Goal: Task Accomplishment & Management: Complete application form

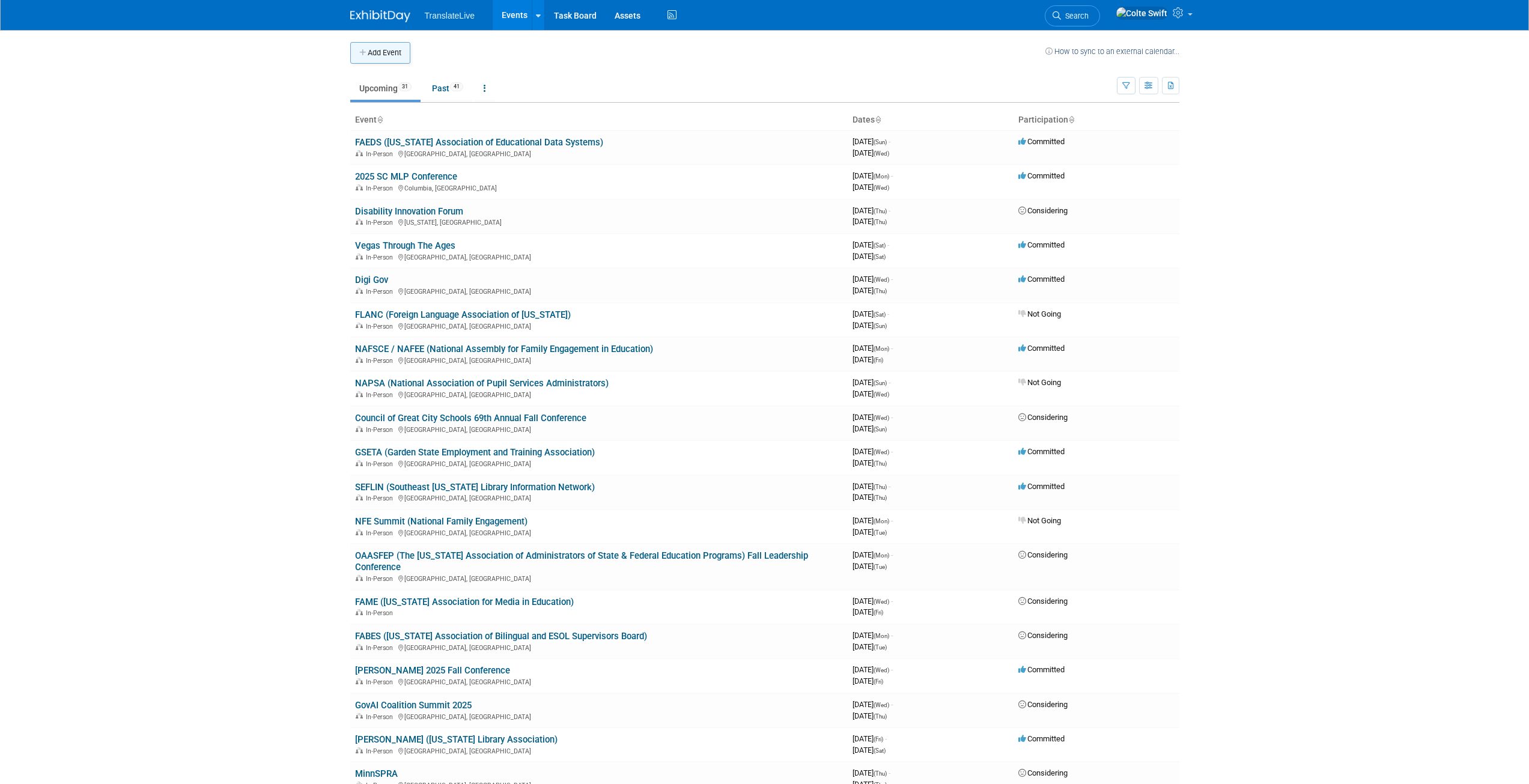
click at [390, 55] on button "Add Event" at bounding box center [380, 52] width 60 height 22
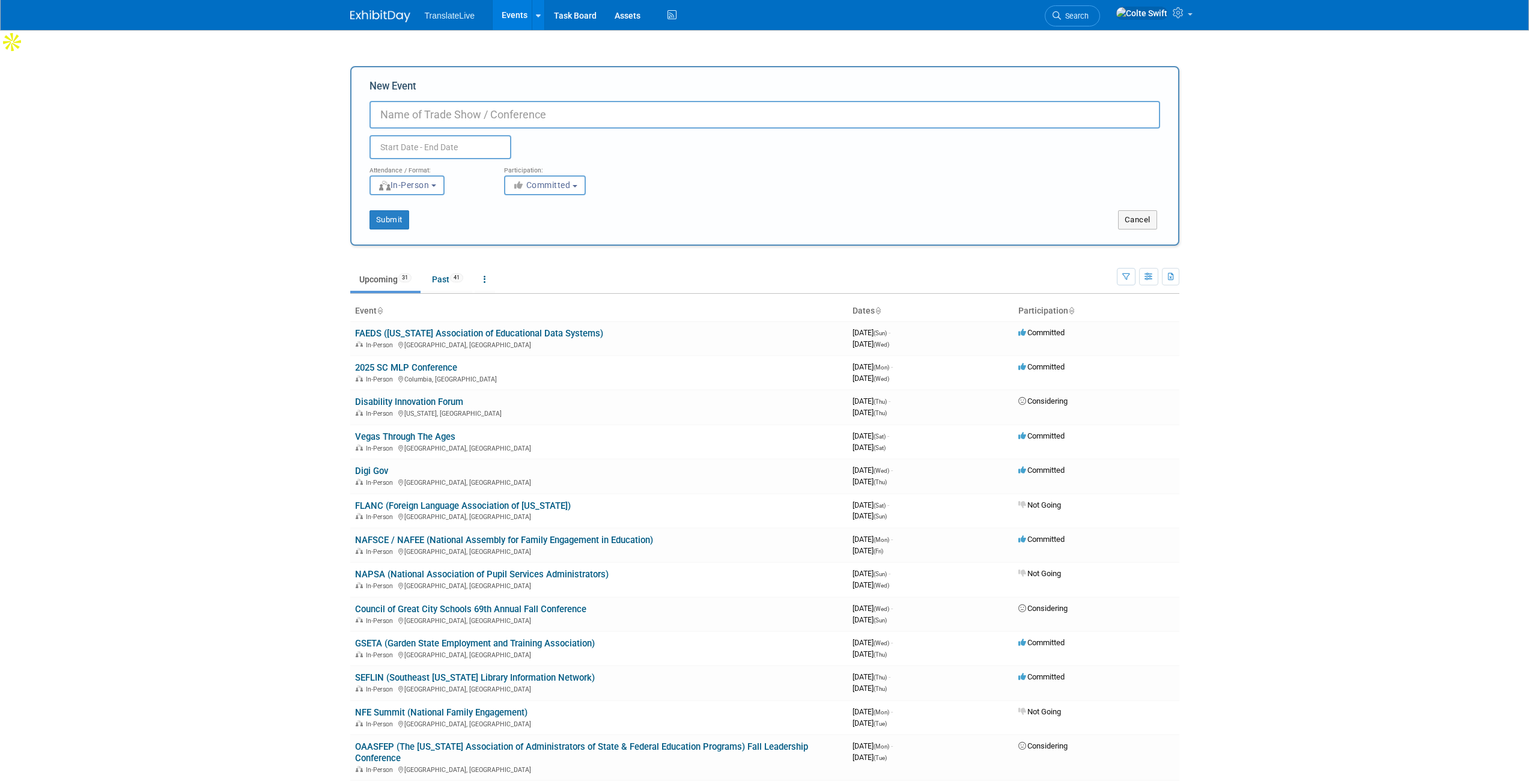
paste input "[URL][DOMAIN_NAME]"
drag, startPoint x: 547, startPoint y: 89, endPoint x: 322, endPoint y: 89, distance: 225.0
click at [324, 89] on body "TranslateLive Events Add Event Bulk Upload Events Shareable Event Boards Recent…" at bounding box center [764, 392] width 1529 height 784
type input "ELevate"
click at [475, 136] on input "text" at bounding box center [440, 147] width 142 height 24
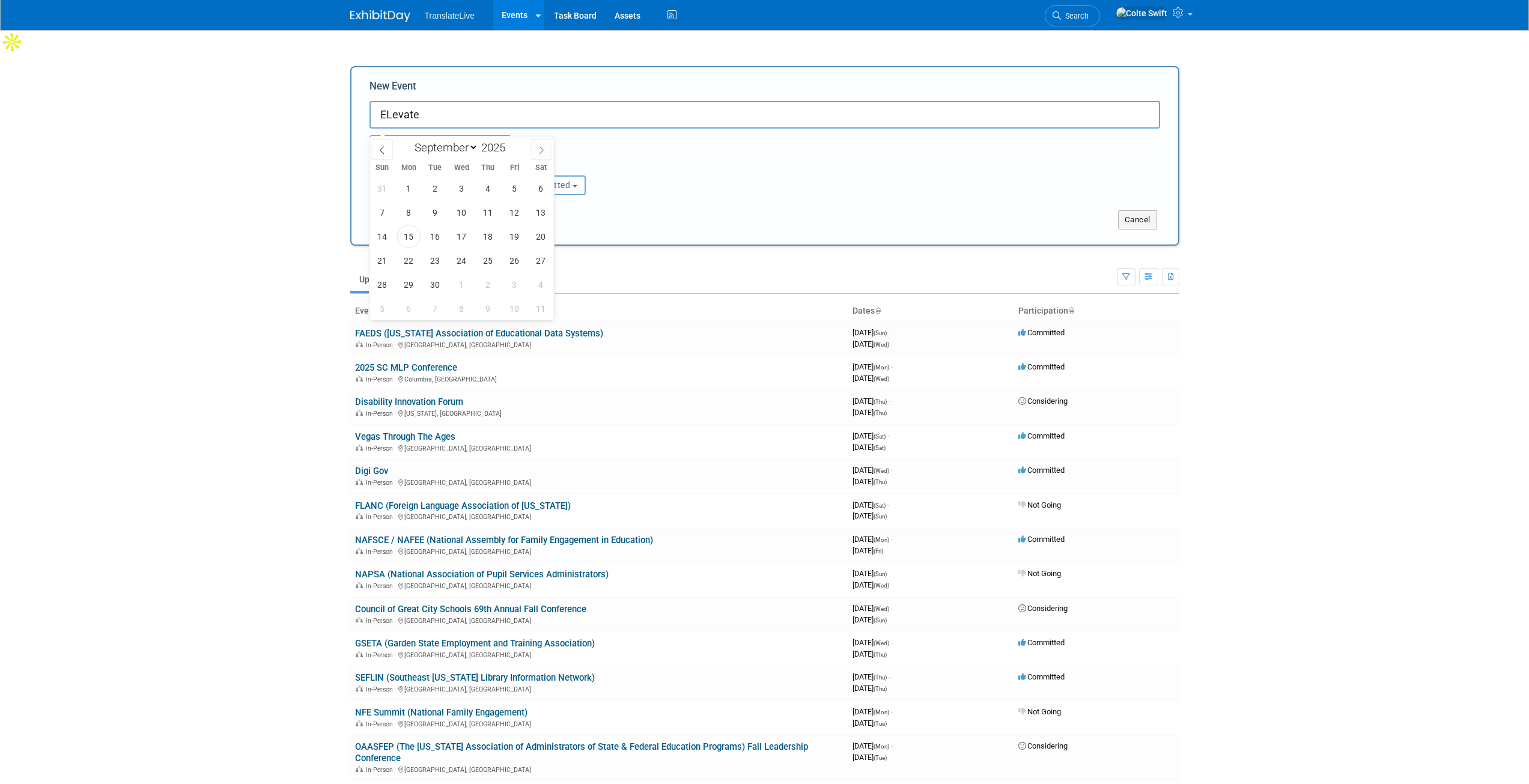
click at [536, 150] on span at bounding box center [541, 149] width 22 height 20
select select "11"
click at [536, 150] on span at bounding box center [541, 149] width 22 height 20
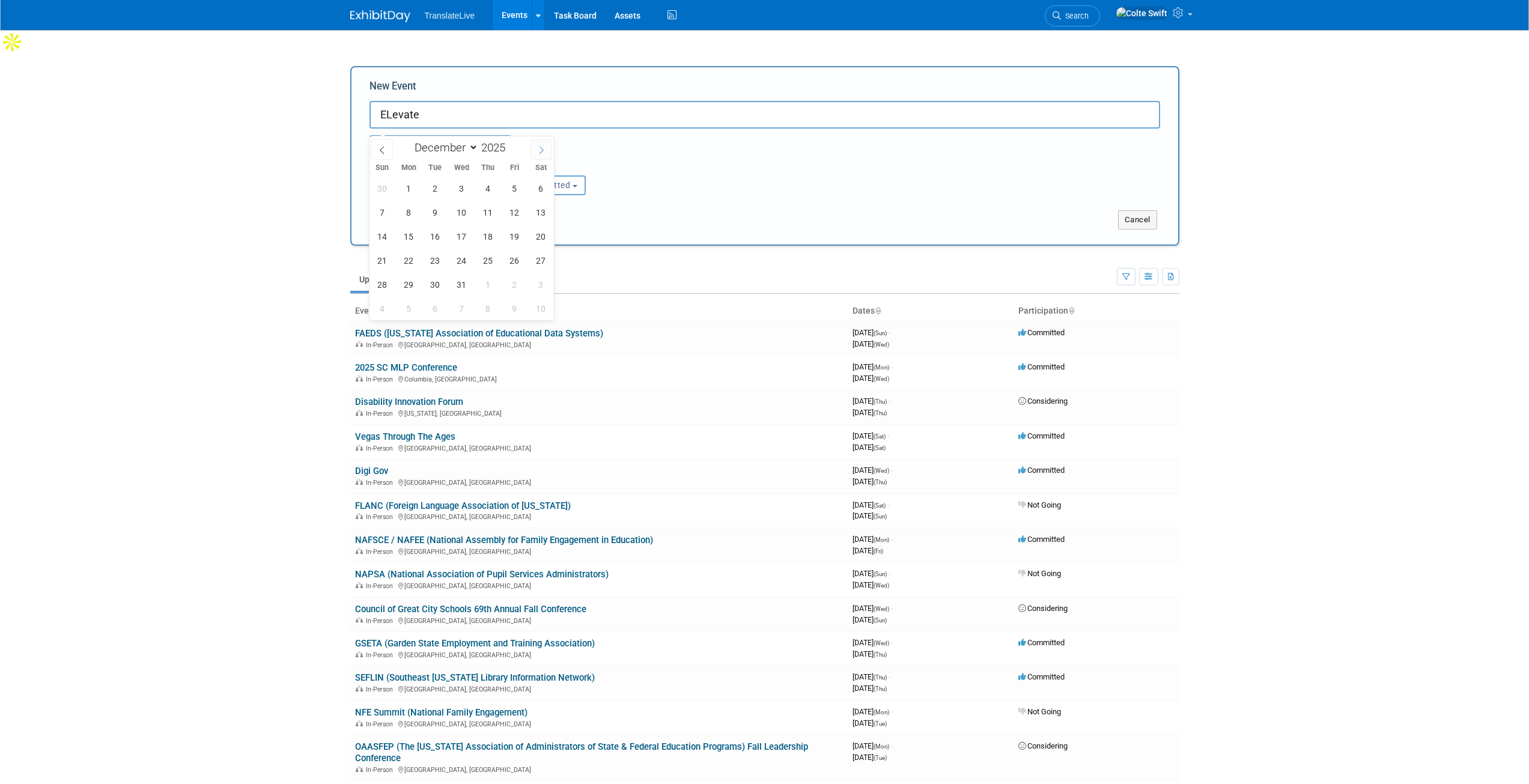
type input "2026"
click at [536, 150] on span at bounding box center [541, 149] width 22 height 20
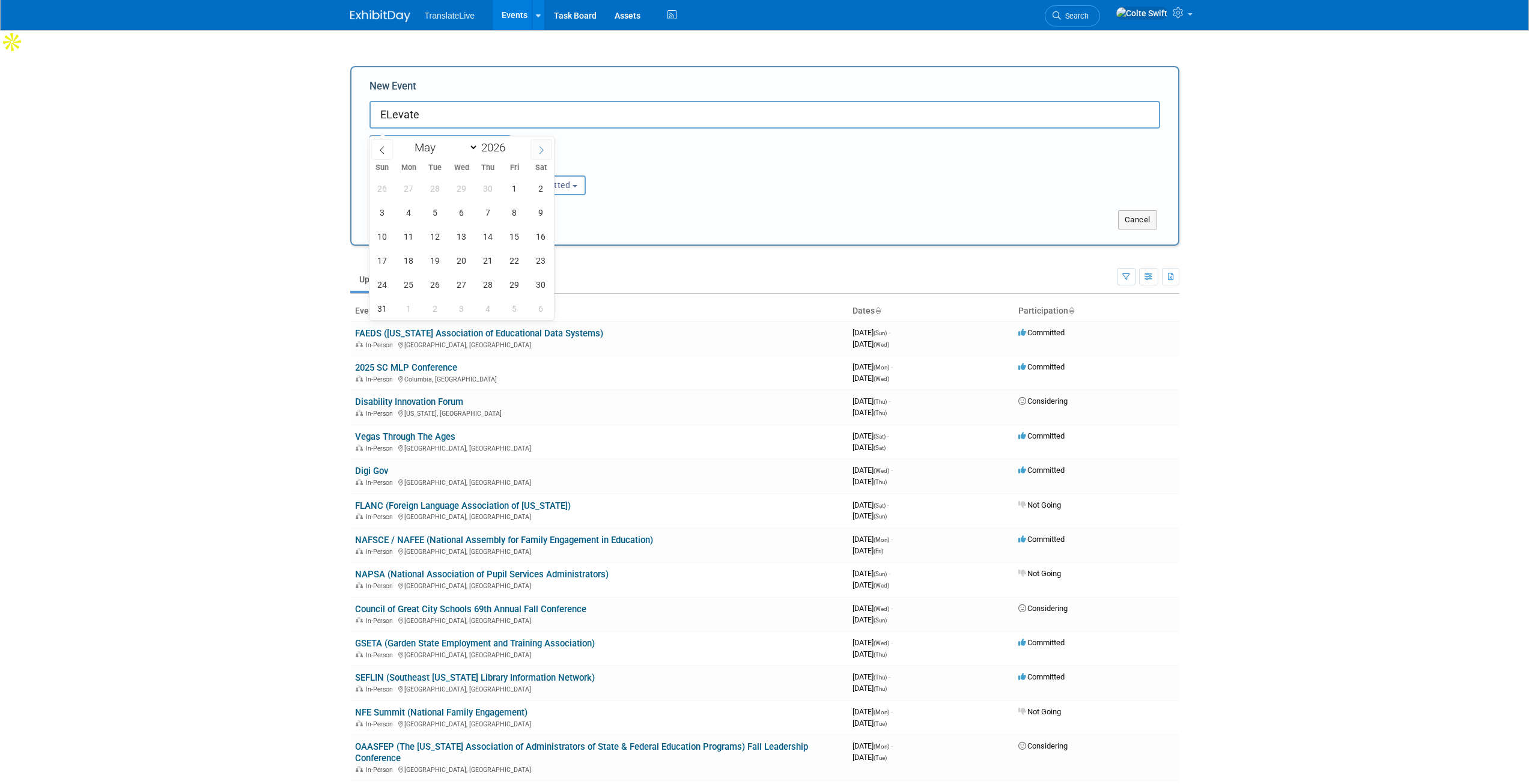
click at [536, 150] on span at bounding box center [541, 149] width 22 height 20
select select "5"
click at [430, 192] on span "2" at bounding box center [435, 188] width 23 height 23
click at [483, 185] on span "4" at bounding box center [488, 188] width 23 height 23
type input "[DATE] to [DATE]"
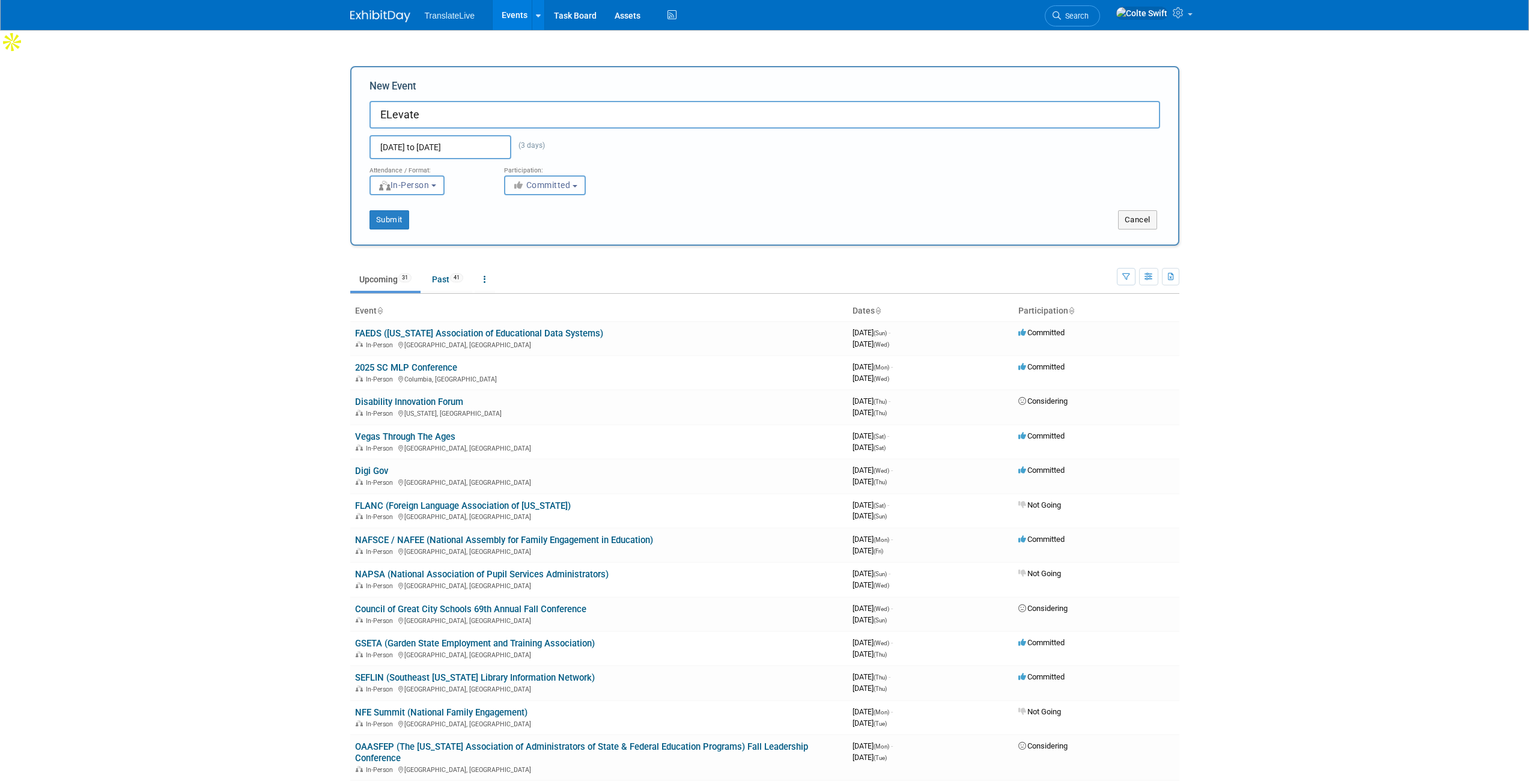
click at [543, 180] on span "Committed" at bounding box center [541, 185] width 58 height 10
click at [573, 223] on label "Considering" at bounding box center [550, 230] width 79 height 16
click at [515, 227] on input "Considering" at bounding box center [512, 231] width 7 height 7
select select "2"
click at [398, 210] on button "Submit" at bounding box center [389, 220] width 39 height 19
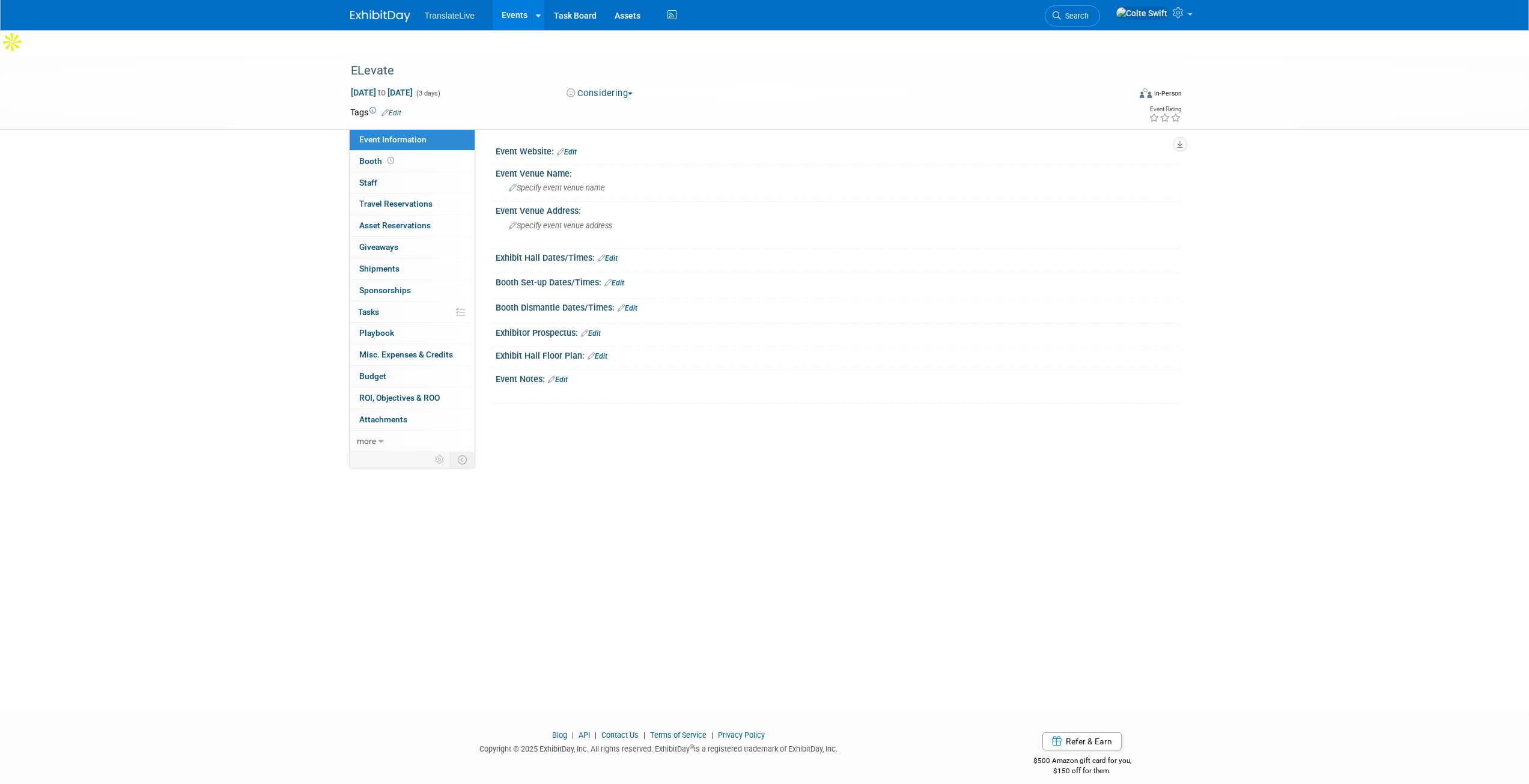
click at [577, 147] on link "Edit" at bounding box center [567, 151] width 20 height 8
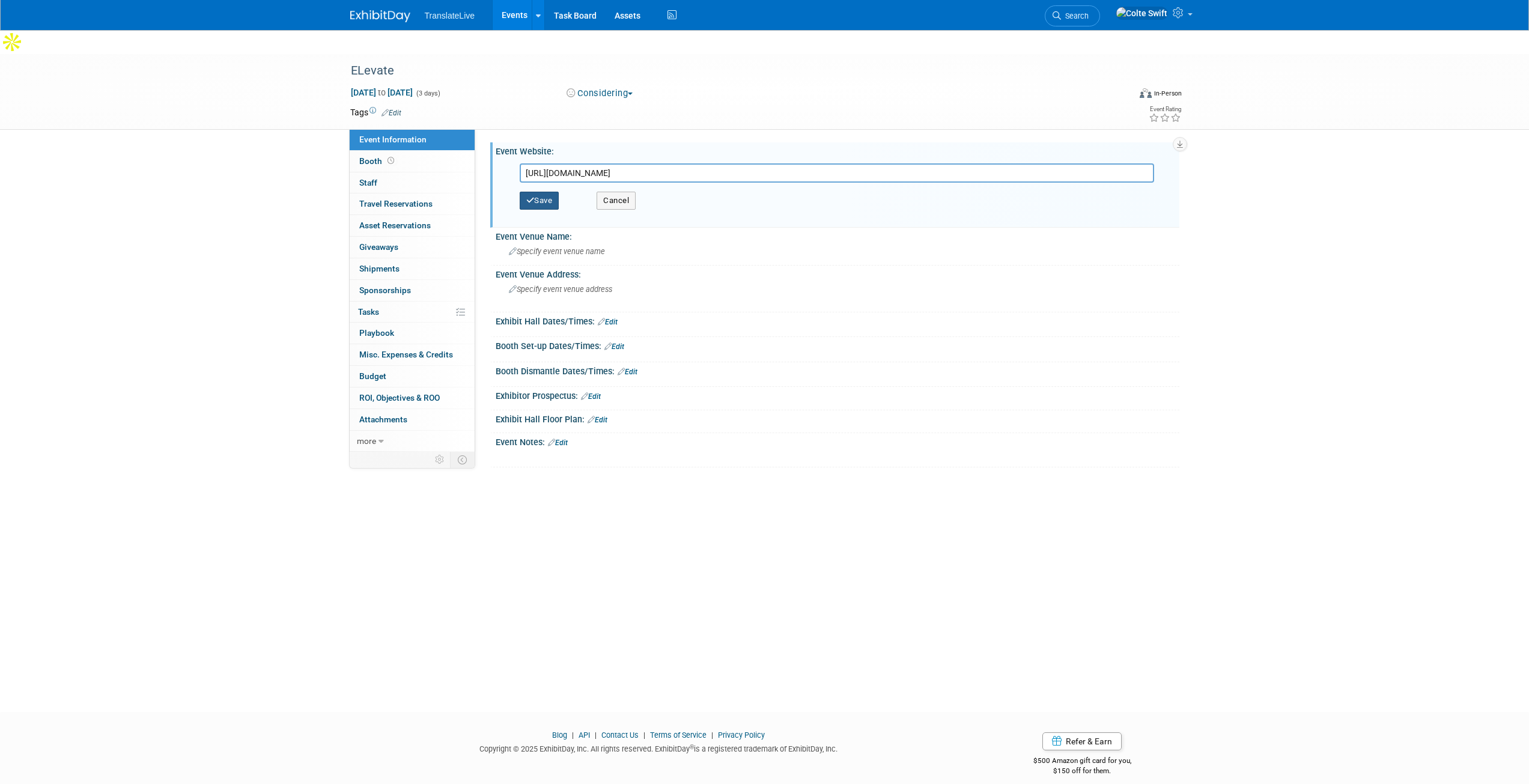
type input "[URL][DOMAIN_NAME]"
click at [546, 191] on button "Save" at bounding box center [539, 200] width 39 height 18
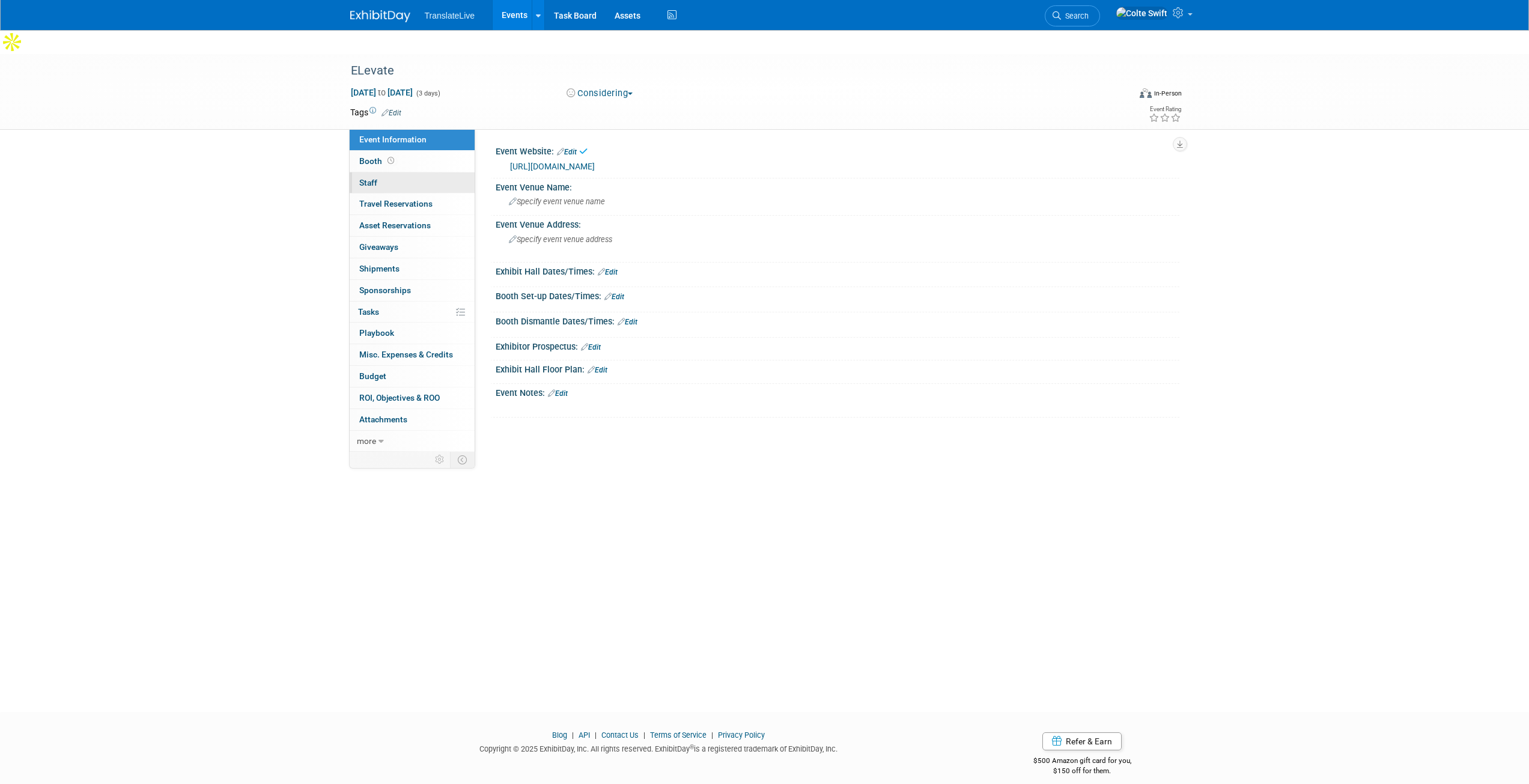
click at [430, 173] on link "0 Staff 0" at bounding box center [413, 183] width 125 height 21
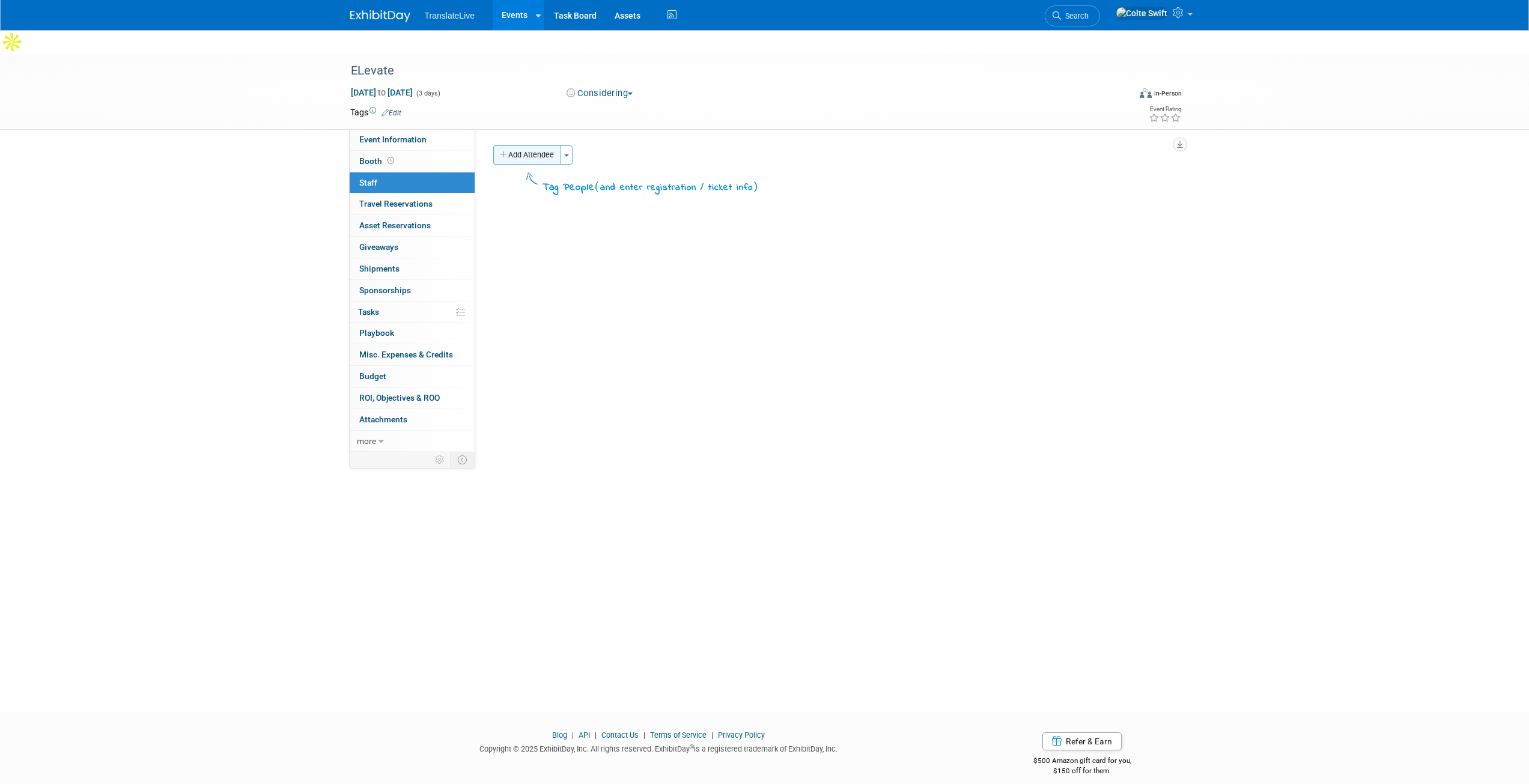
click at [516, 145] on button "Add Attendee" at bounding box center [527, 155] width 68 height 19
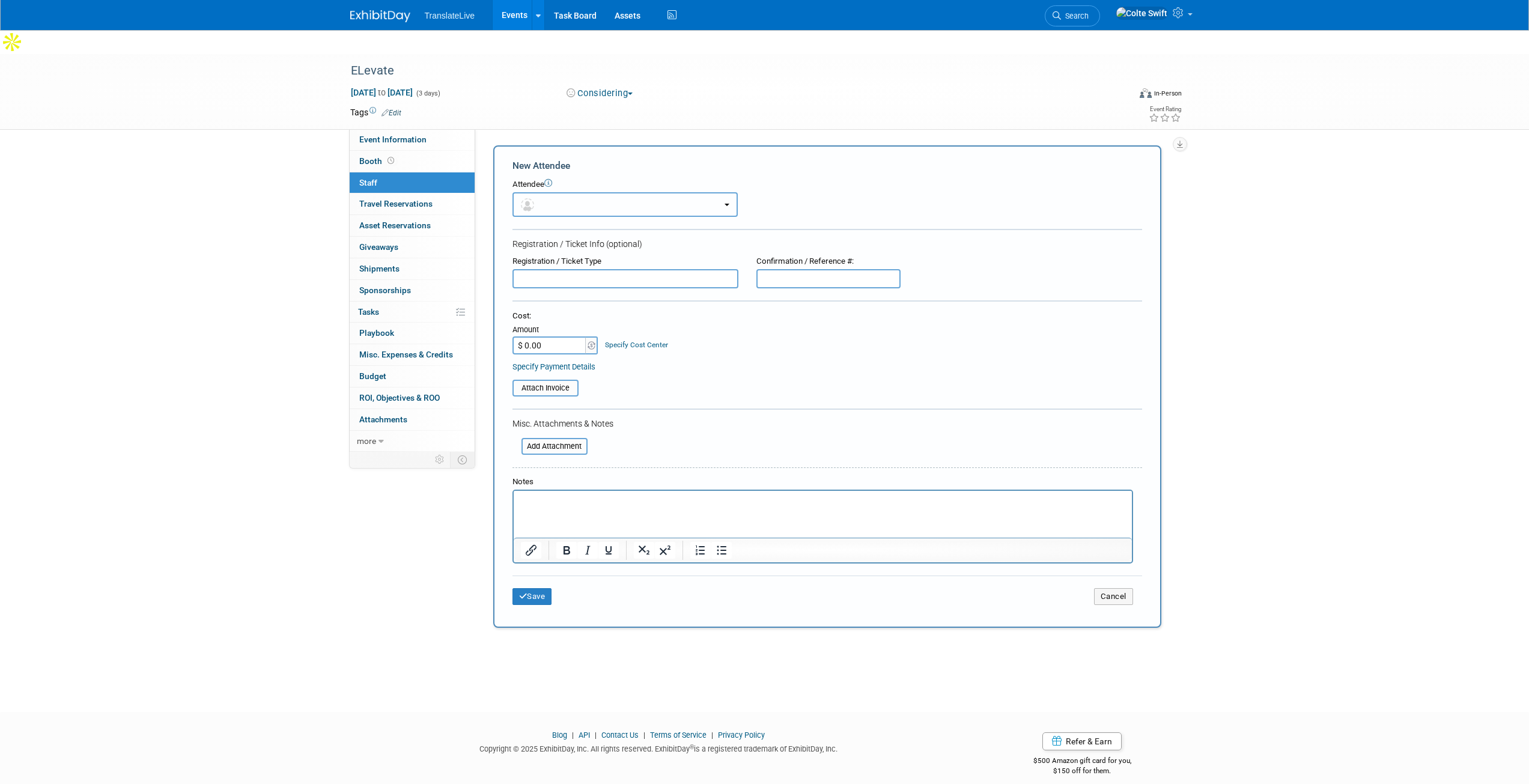
click at [549, 192] on button "button" at bounding box center [625, 204] width 226 height 25
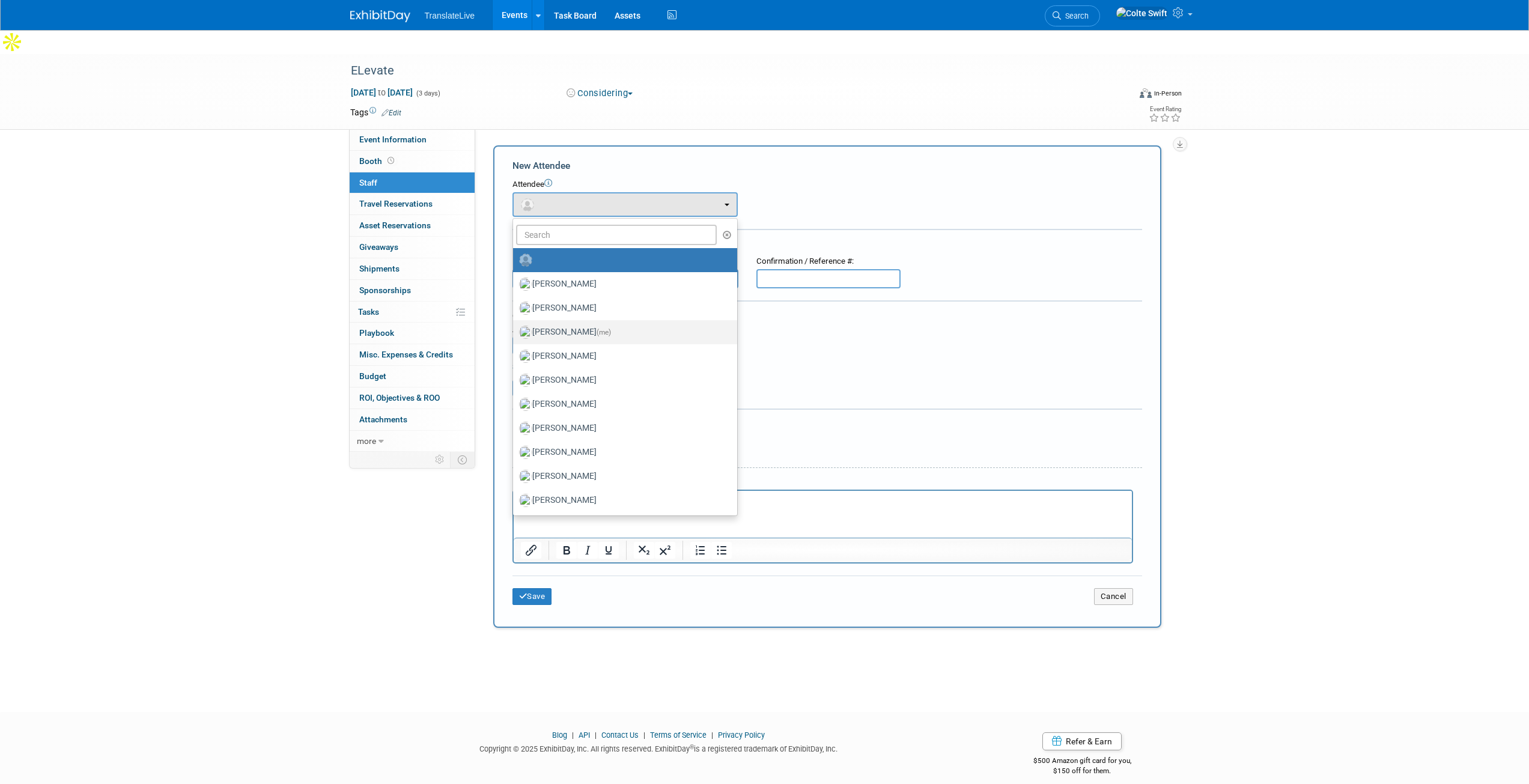
click at [597, 328] on span "(me)" at bounding box center [603, 331] width 14 height 8
click at [515, 327] on input "Colte Swift (me)" at bounding box center [511, 331] width 7 height 7
select select "59818427-9773-41dd-801b-cfcdb0301101"
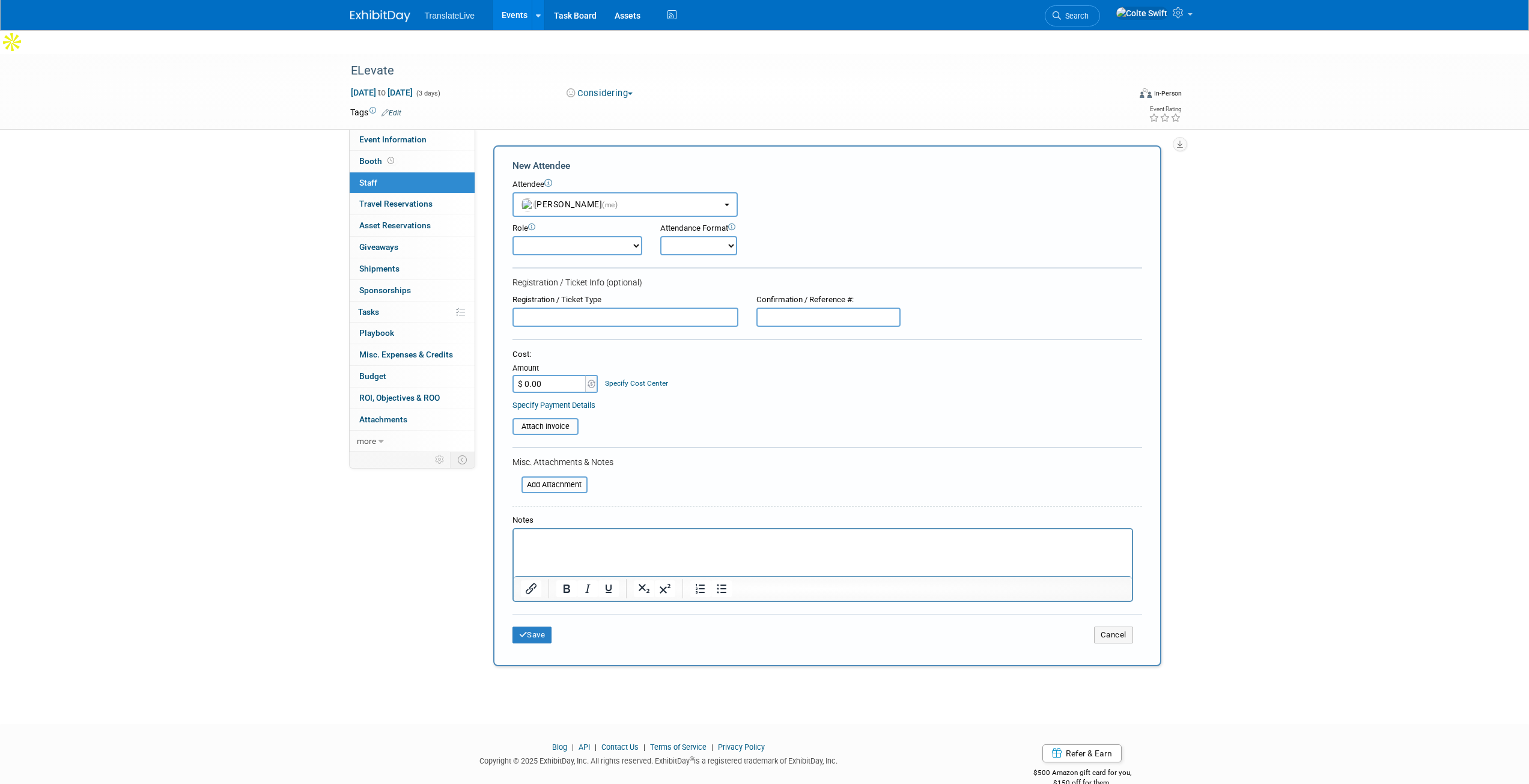
click at [584, 236] on select "Demonstrator Host Planner Presenter Sales Representative Set-up/Dismantle Crew …" at bounding box center [577, 246] width 130 height 19
select select "9"
click at [512, 236] on select "Demonstrator Host Planner Presenter Sales Representative Set-up/Dismantle Crew …" at bounding box center [577, 246] width 130 height 19
click at [702, 236] on select "Onsite Remote" at bounding box center [699, 246] width 77 height 19
select select "1"
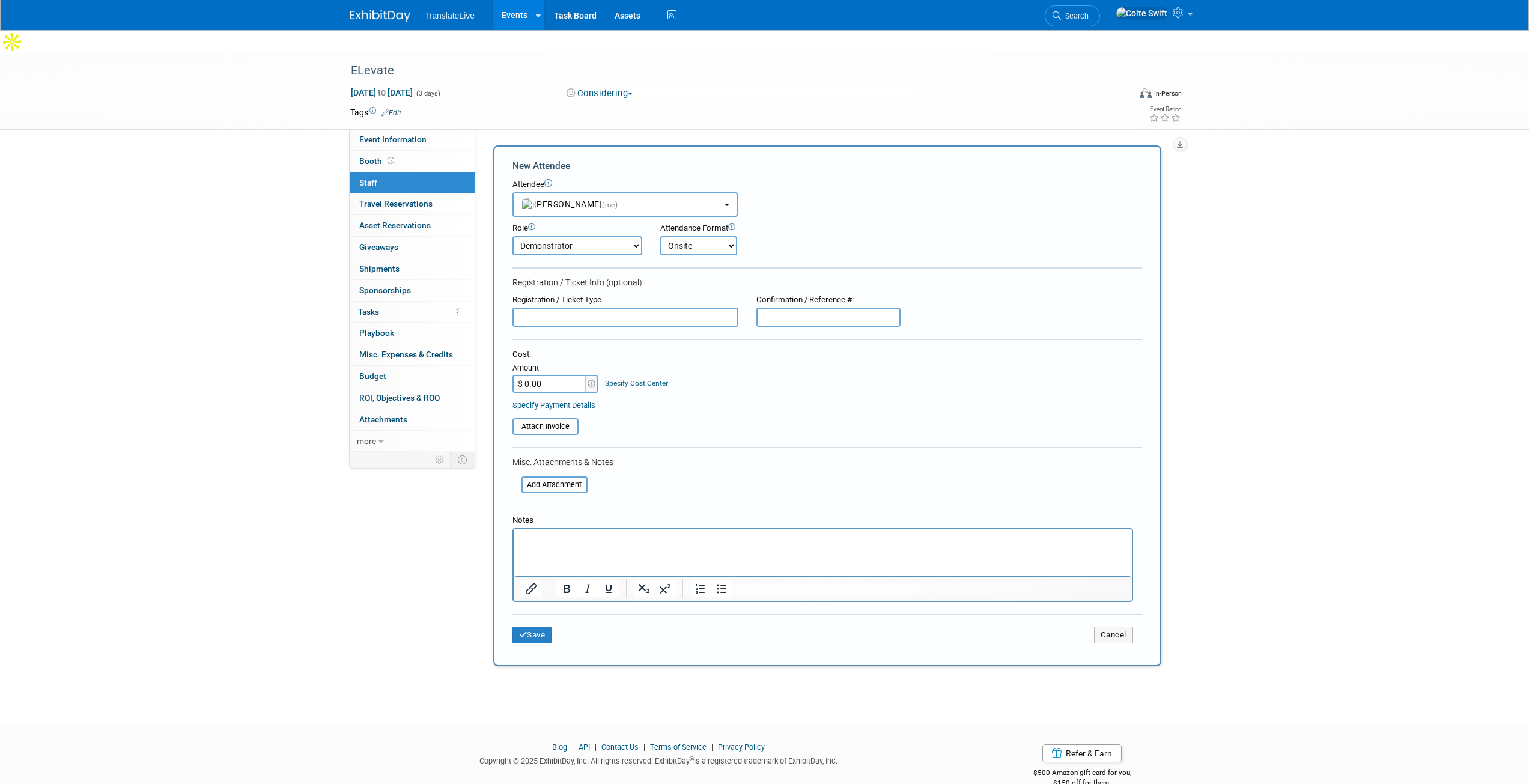
click at [661, 236] on select "Onsite Remote" at bounding box center [699, 246] width 77 height 19
click at [526, 631] on icon "submit" at bounding box center [523, 634] width 8 height 7
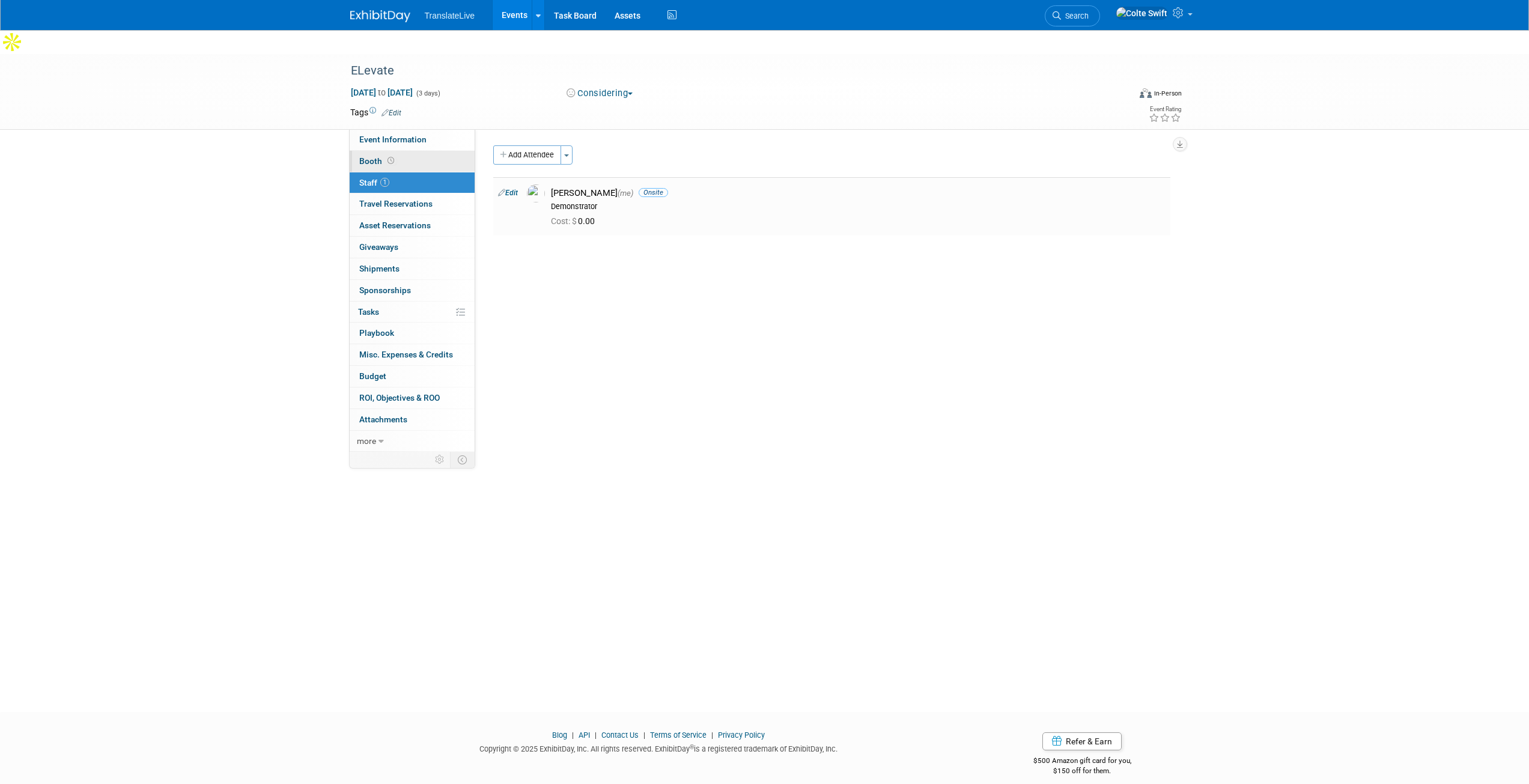
click at [425, 150] on link "Booth" at bounding box center [413, 161] width 125 height 21
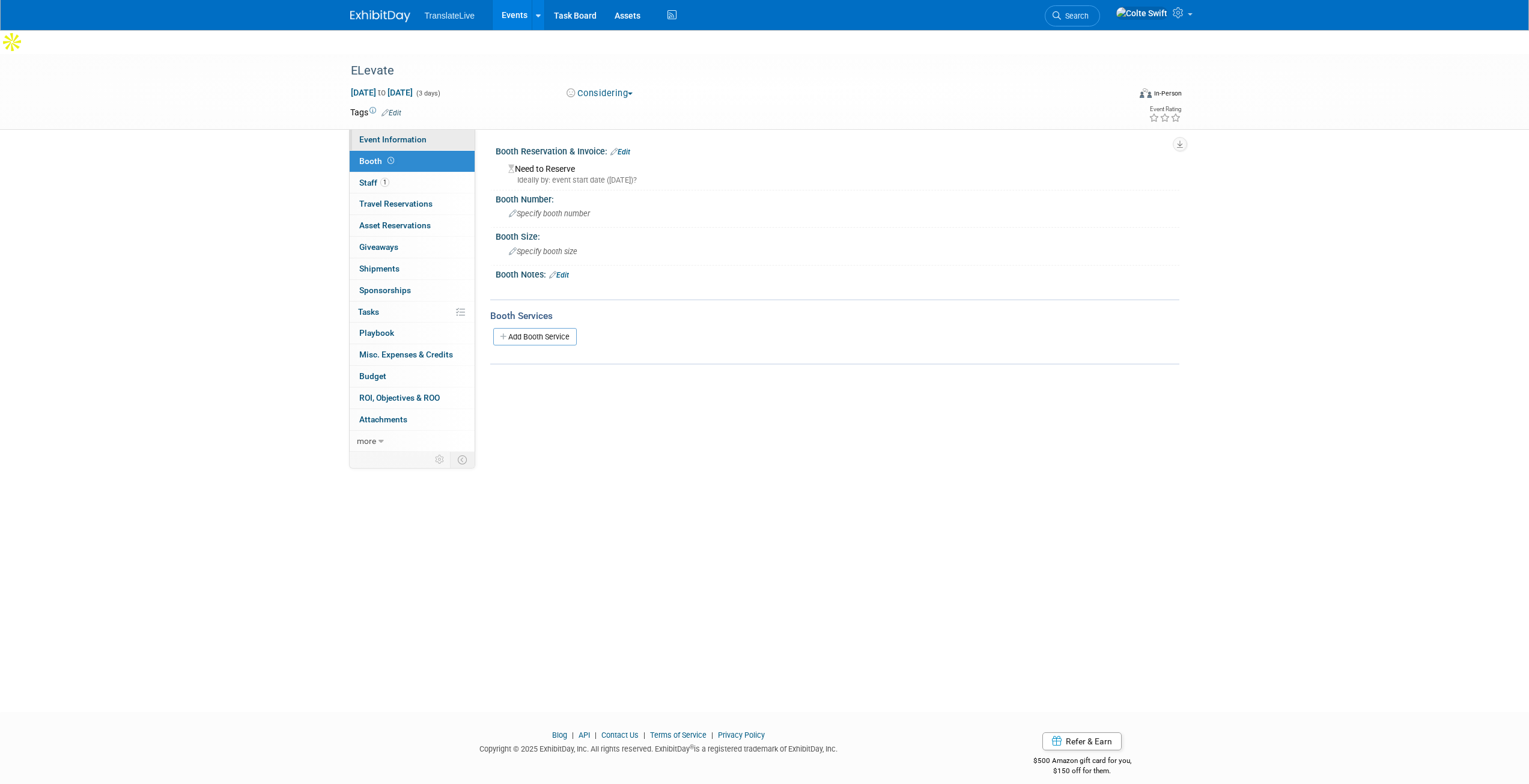
click at [393, 135] on span "Event Information" at bounding box center [392, 139] width 67 height 10
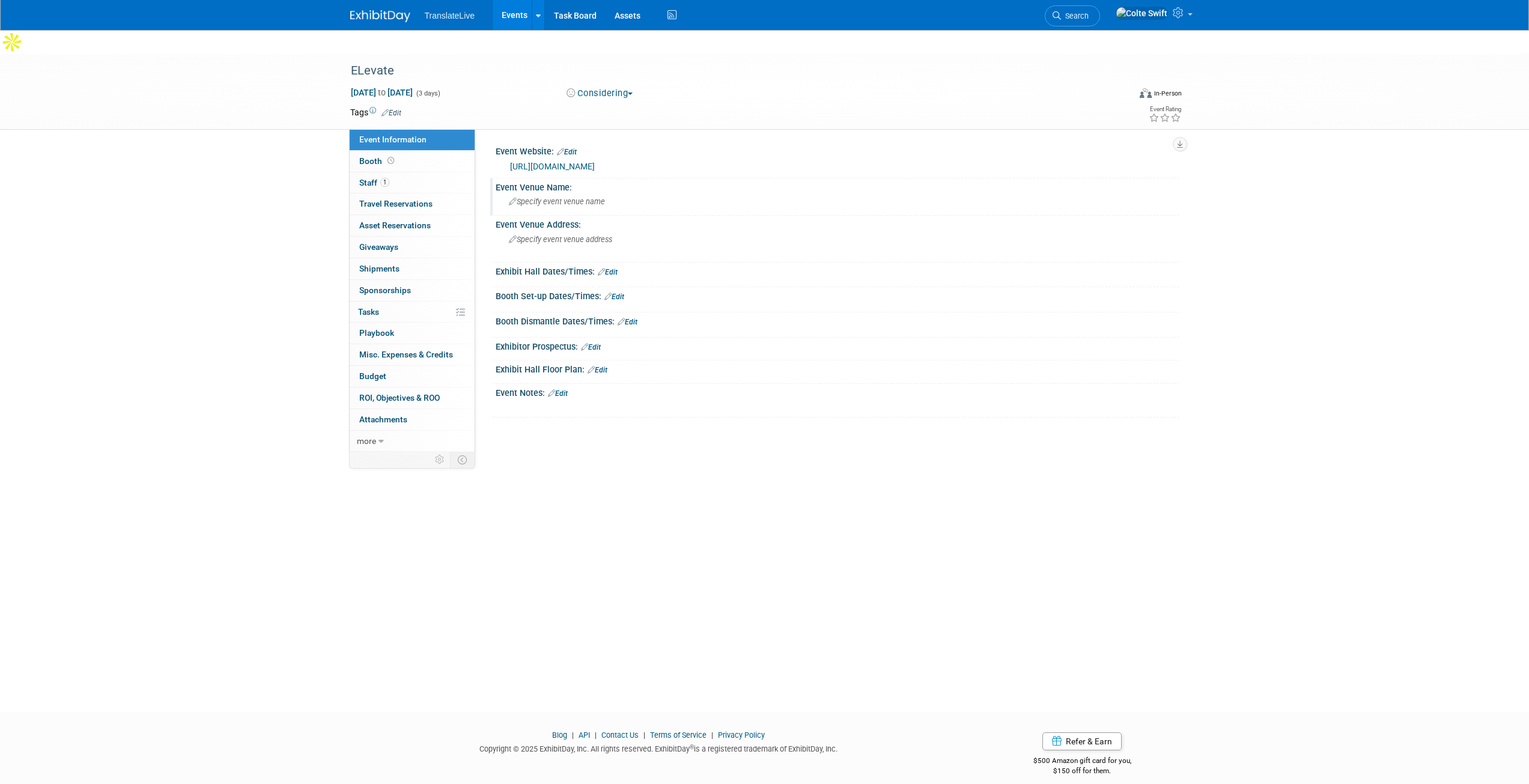
click at [582, 197] on span "Specify event venue name" at bounding box center [556, 202] width 96 height 9
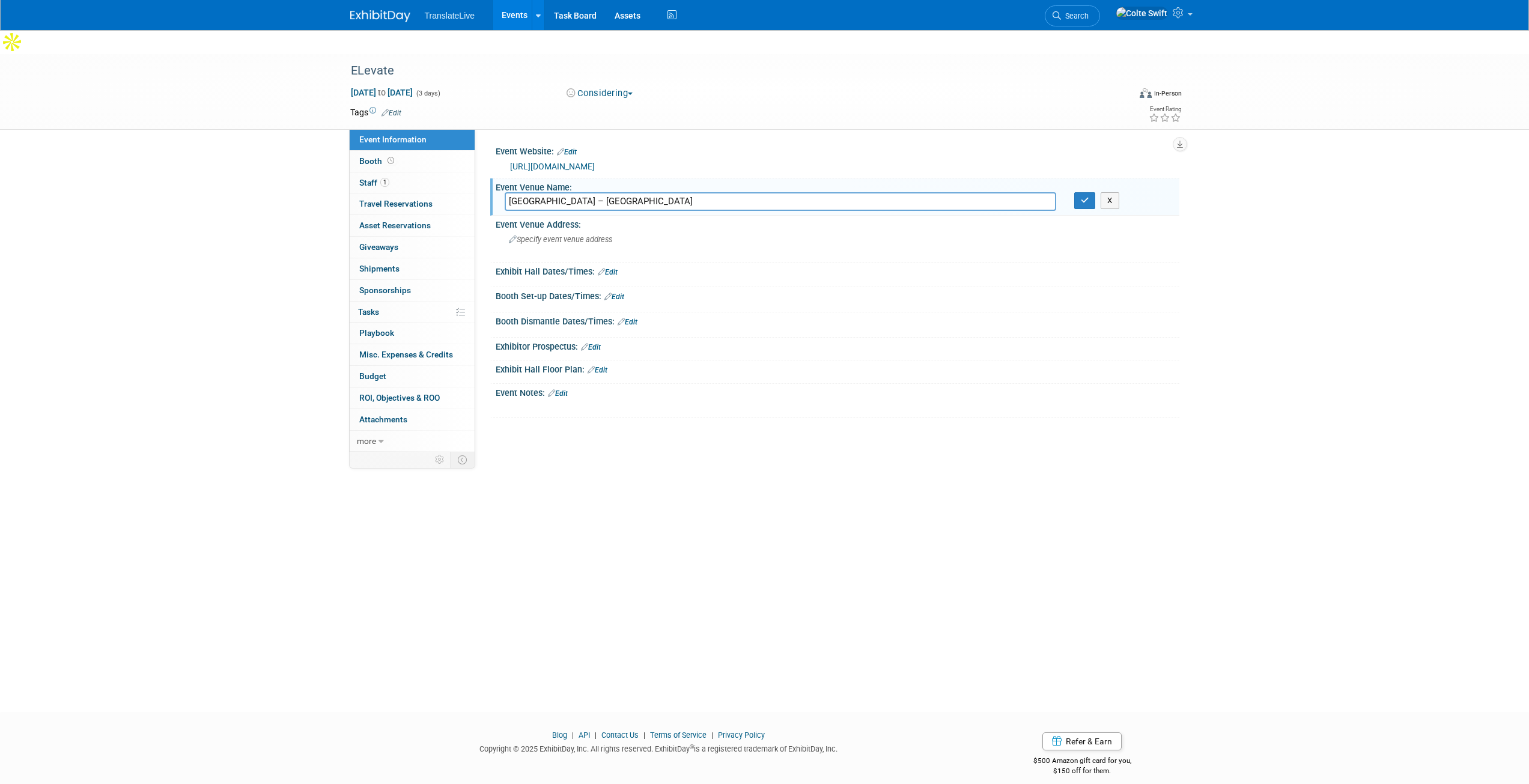
type input "St. Louis Community College – Florissant Valley"
click at [579, 235] on span "Specify event venue address" at bounding box center [560, 239] width 104 height 9
click at [605, 230] on textarea "3400 Pershall Rd" at bounding box center [614, 243] width 219 height 28
paste textarea "St. Louis, MO 63135"
type textarea "3400 Pershall Rd. St. Louis, MO 63135"
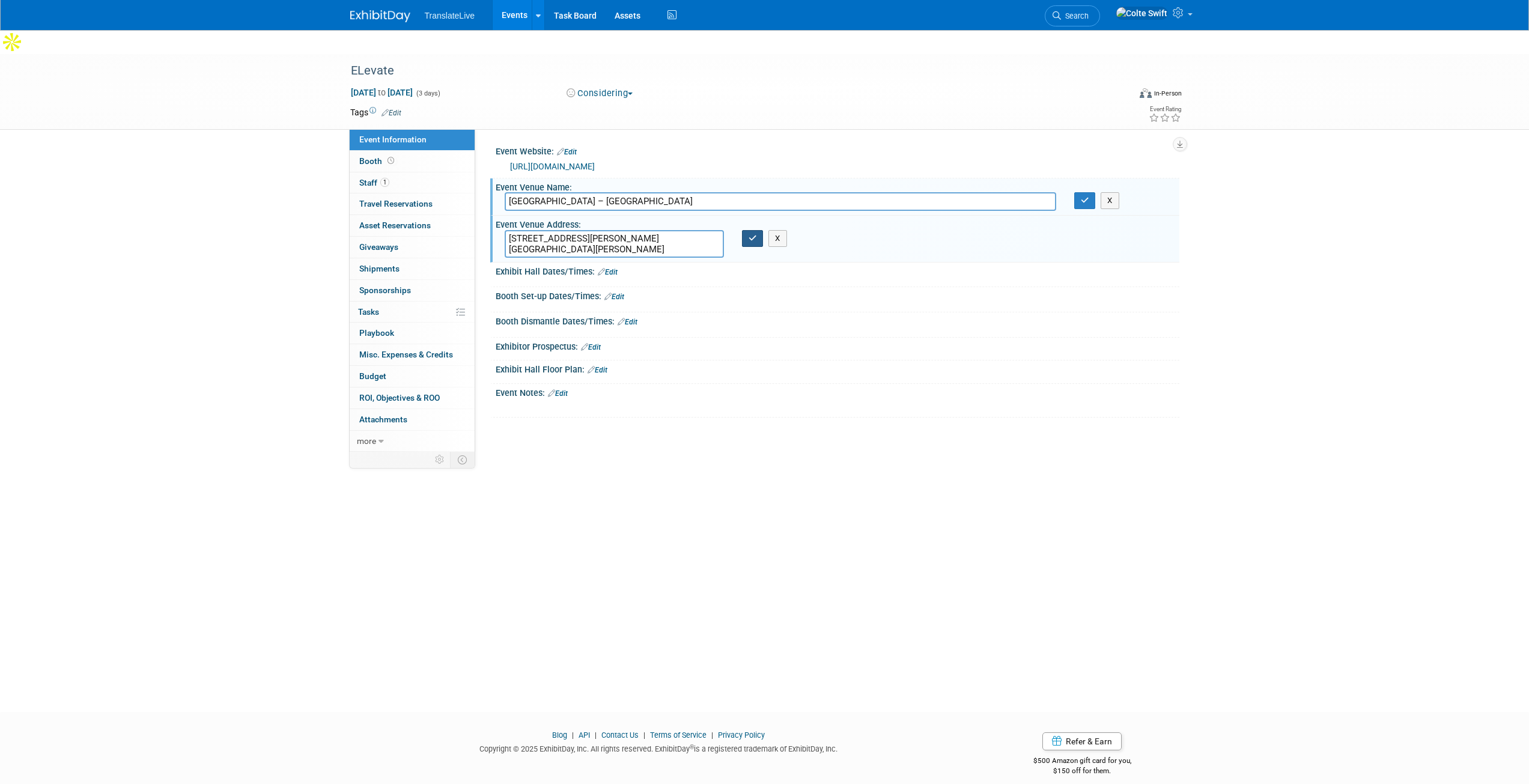
click at [750, 235] on icon "button" at bounding box center [752, 238] width 8 height 7
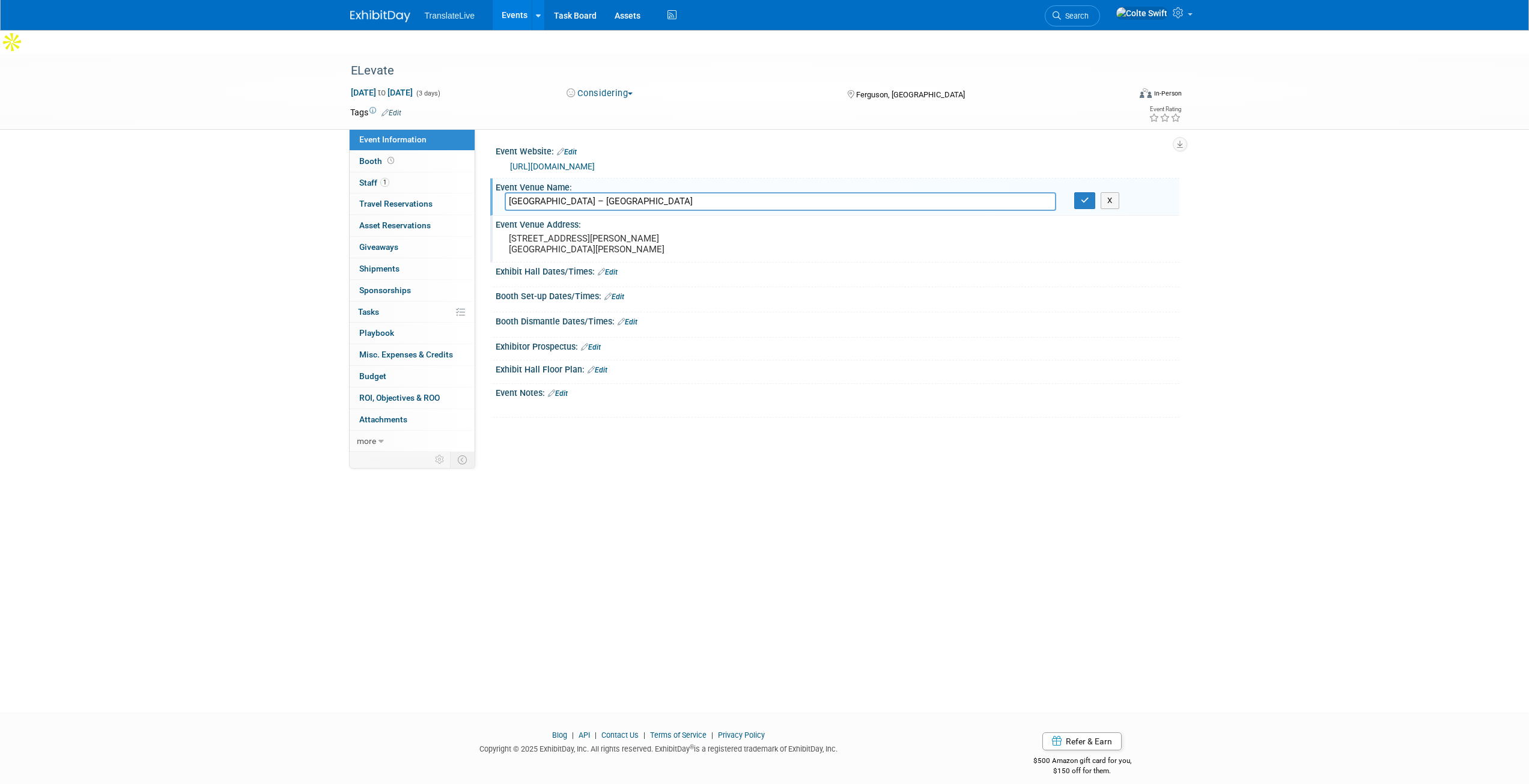
click at [612, 268] on link "Edit" at bounding box center [608, 272] width 20 height 8
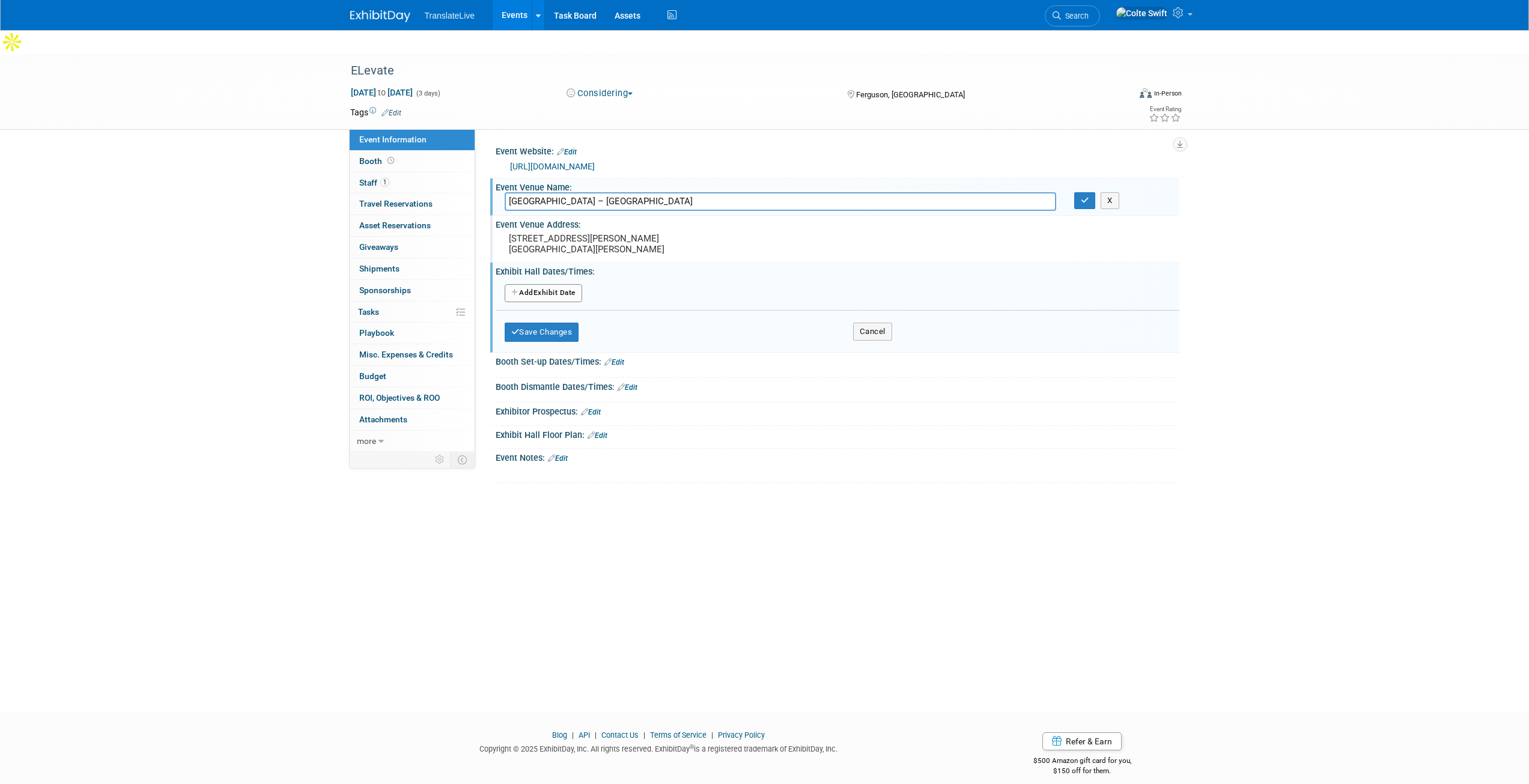
click at [569, 284] on button "Add Another Exhibit Date" at bounding box center [544, 293] width 77 height 18
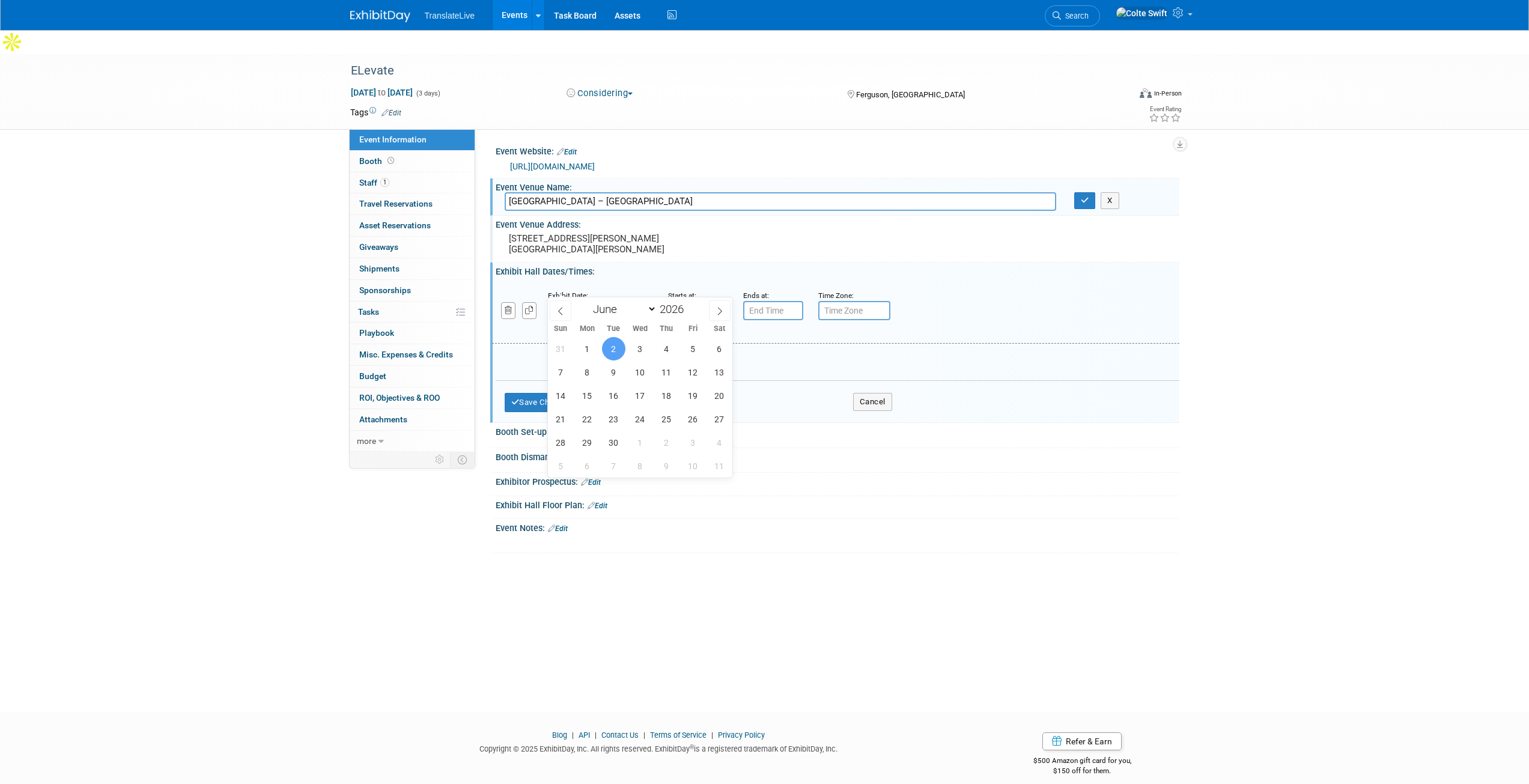
click at [600, 301] on input "[DATE]" at bounding box center [599, 310] width 102 height 19
click at [640, 353] on span "3" at bounding box center [640, 348] width 23 height 23
type input "Jun 3, 2026"
type input "7:00 PM"
click at [768, 301] on input "7:00 PM" at bounding box center [773, 310] width 60 height 19
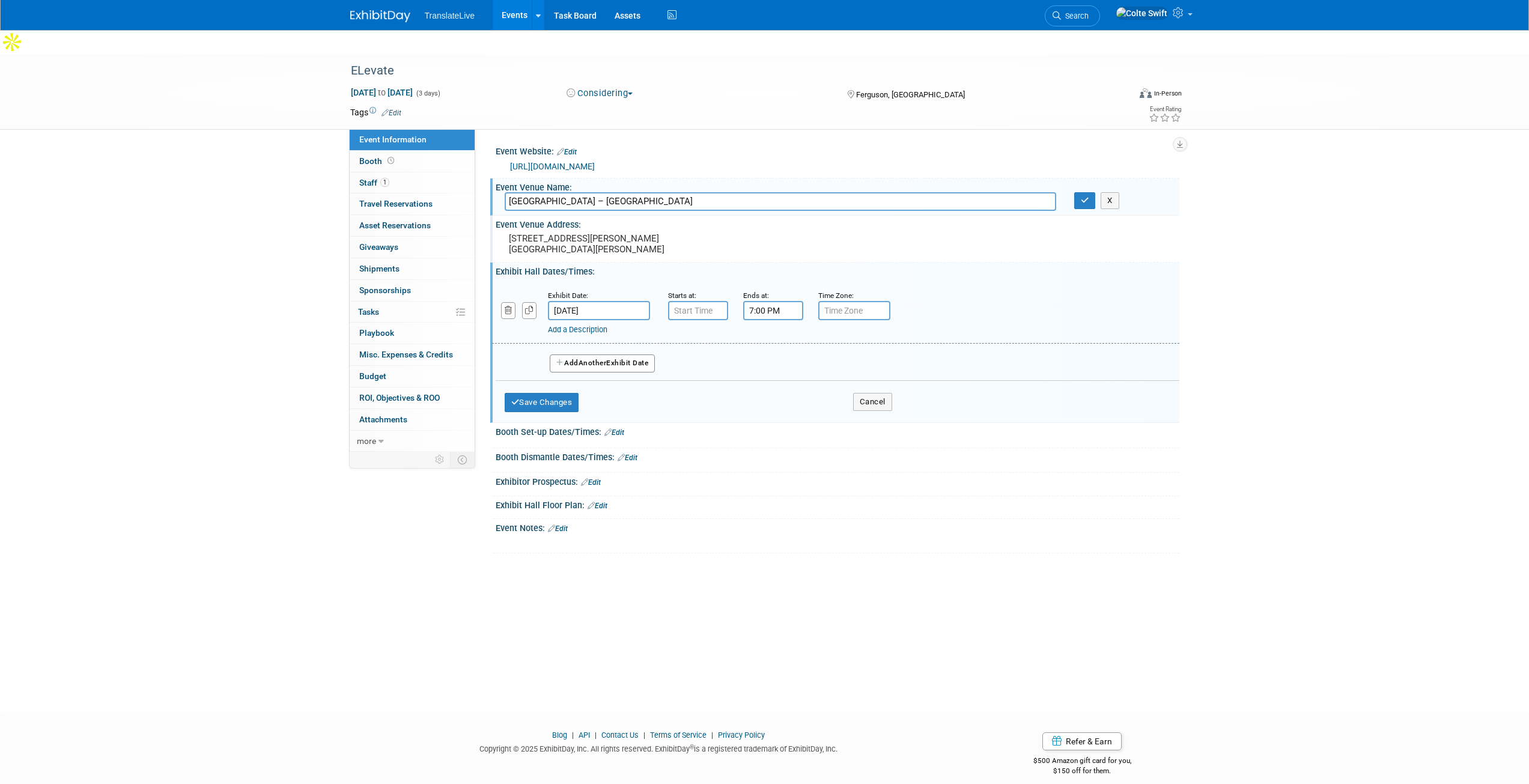
click at [979, 289] on div "Add a Description Description:" at bounding box center [836, 312] width 705 height 46
click at [515, 302] on button "button" at bounding box center [509, 310] width 15 height 16
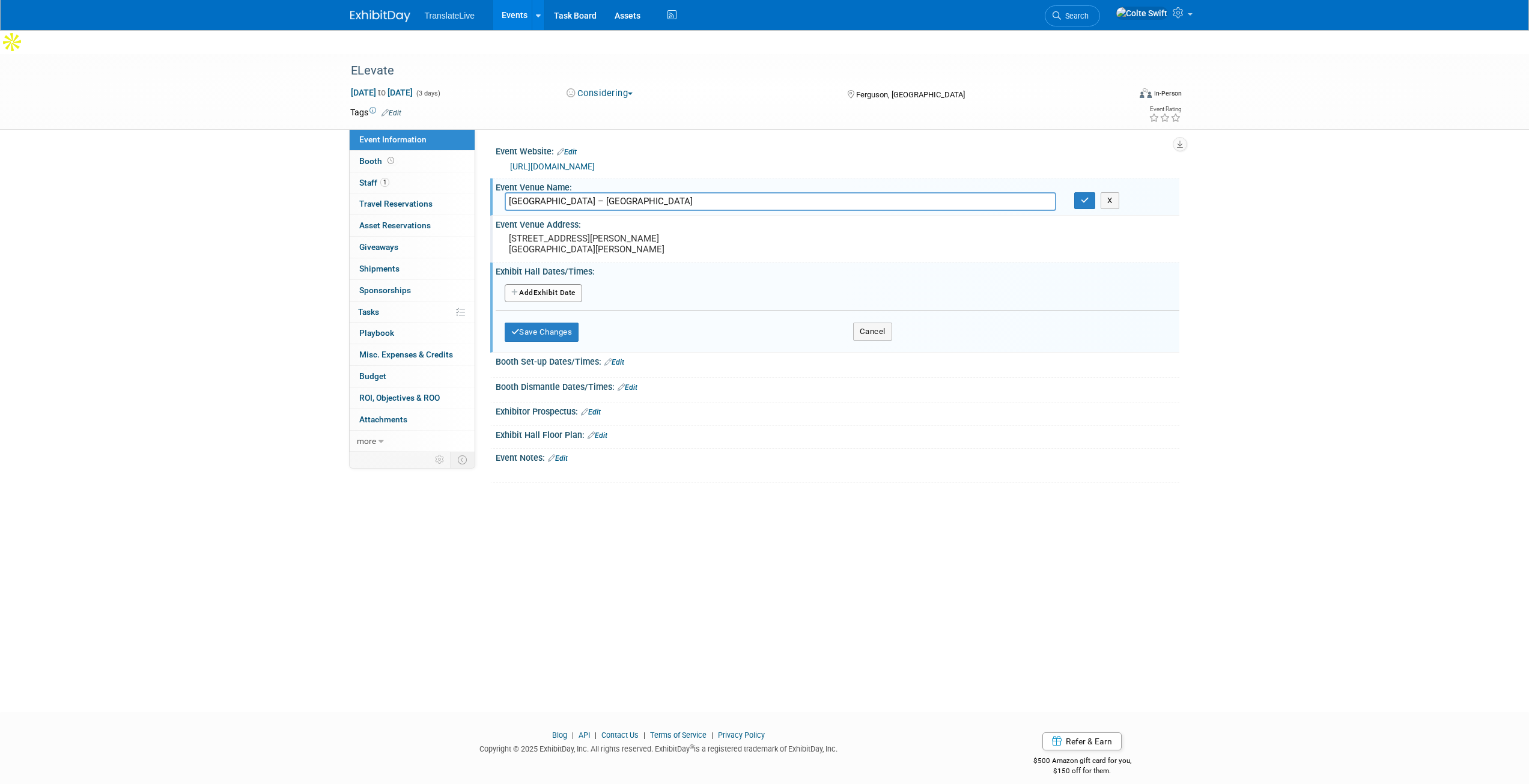
click at [554, 284] on button "Add Another Exhibit Date" at bounding box center [544, 293] width 77 height 18
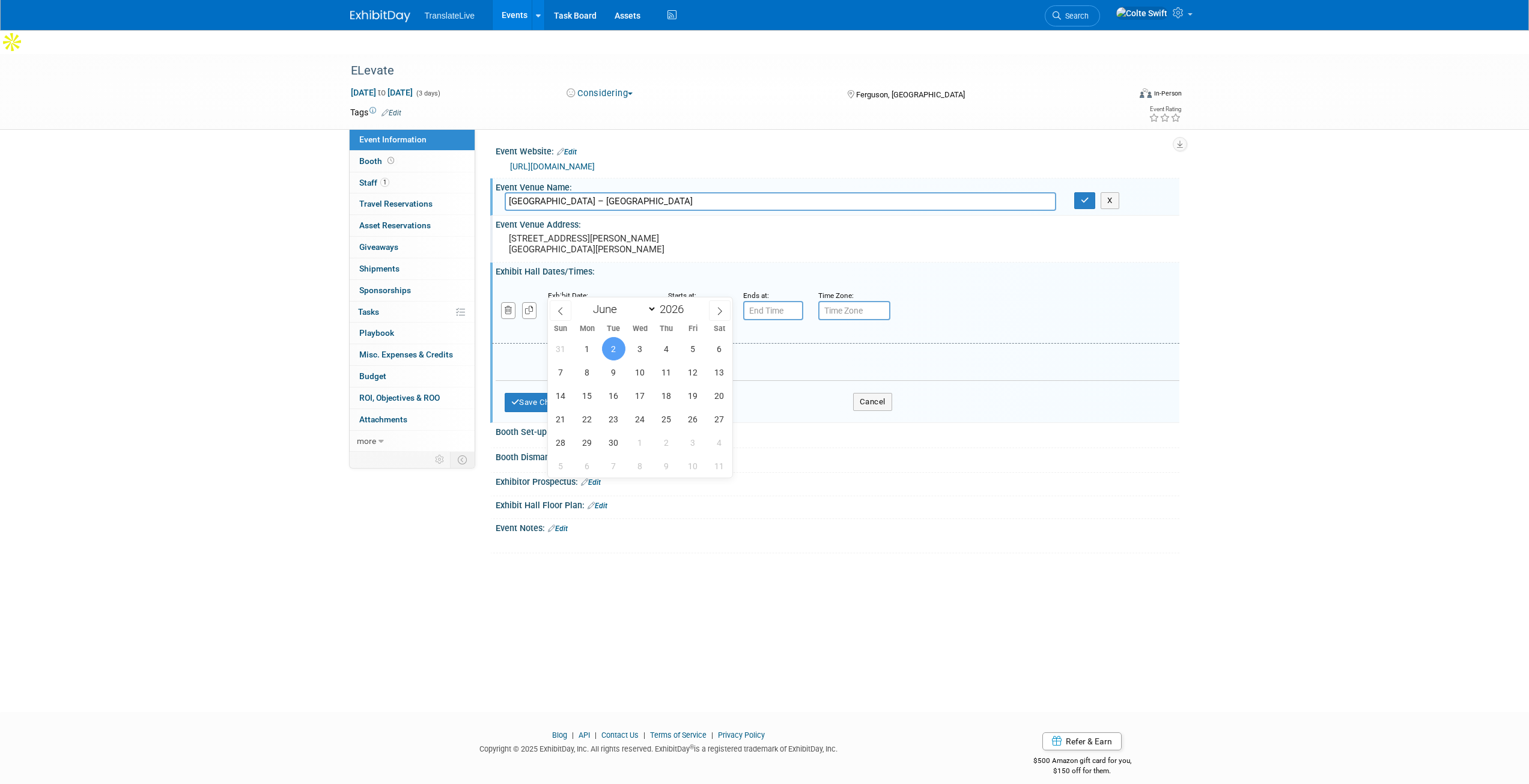
click at [603, 301] on input "[DATE]" at bounding box center [599, 310] width 102 height 19
click at [643, 346] on span "3" at bounding box center [640, 348] width 23 height 23
type input "Jun 3, 2026"
click at [562, 393] on button "Save Changes" at bounding box center [542, 403] width 74 height 19
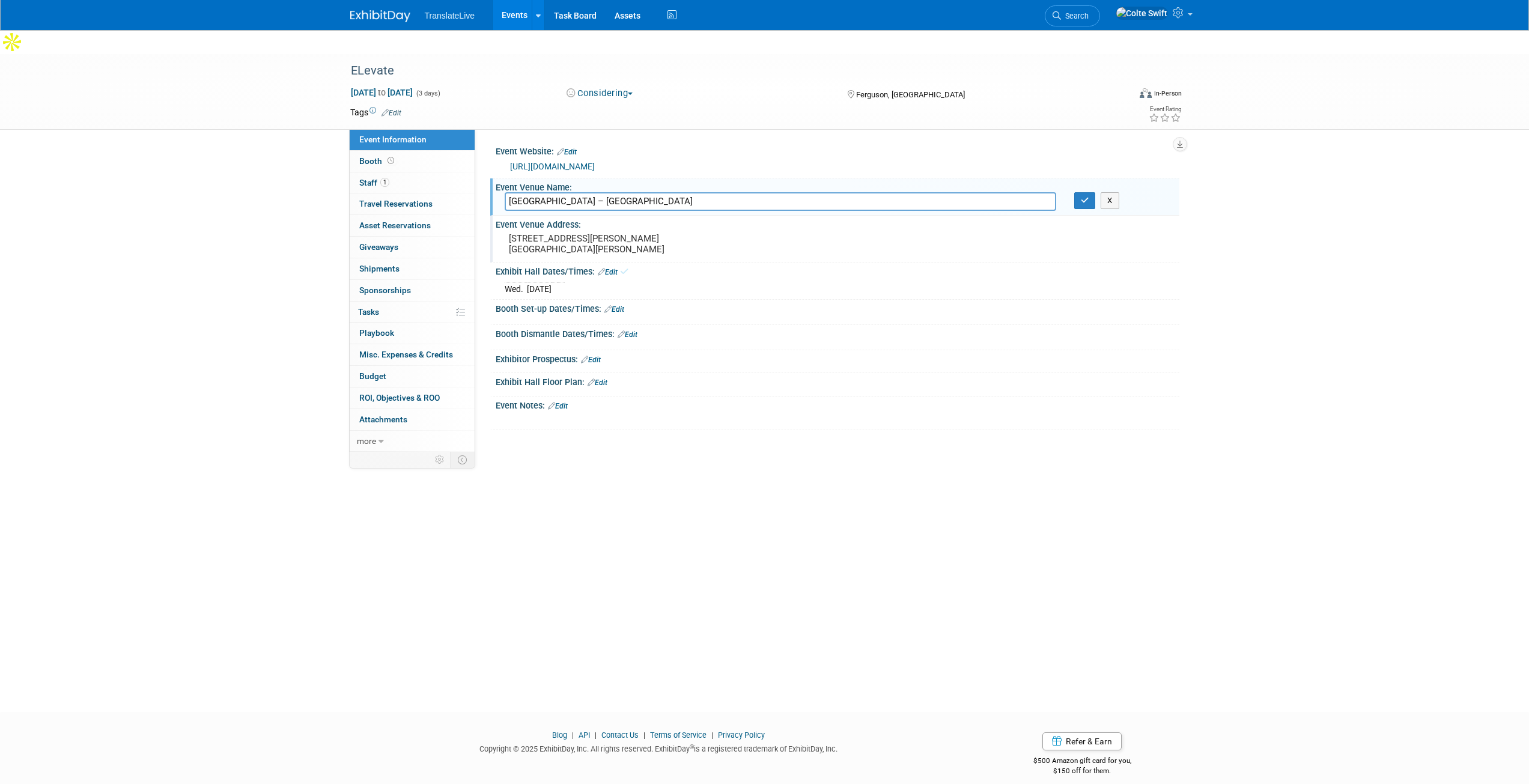
click at [608, 268] on link "Edit" at bounding box center [608, 272] width 20 height 8
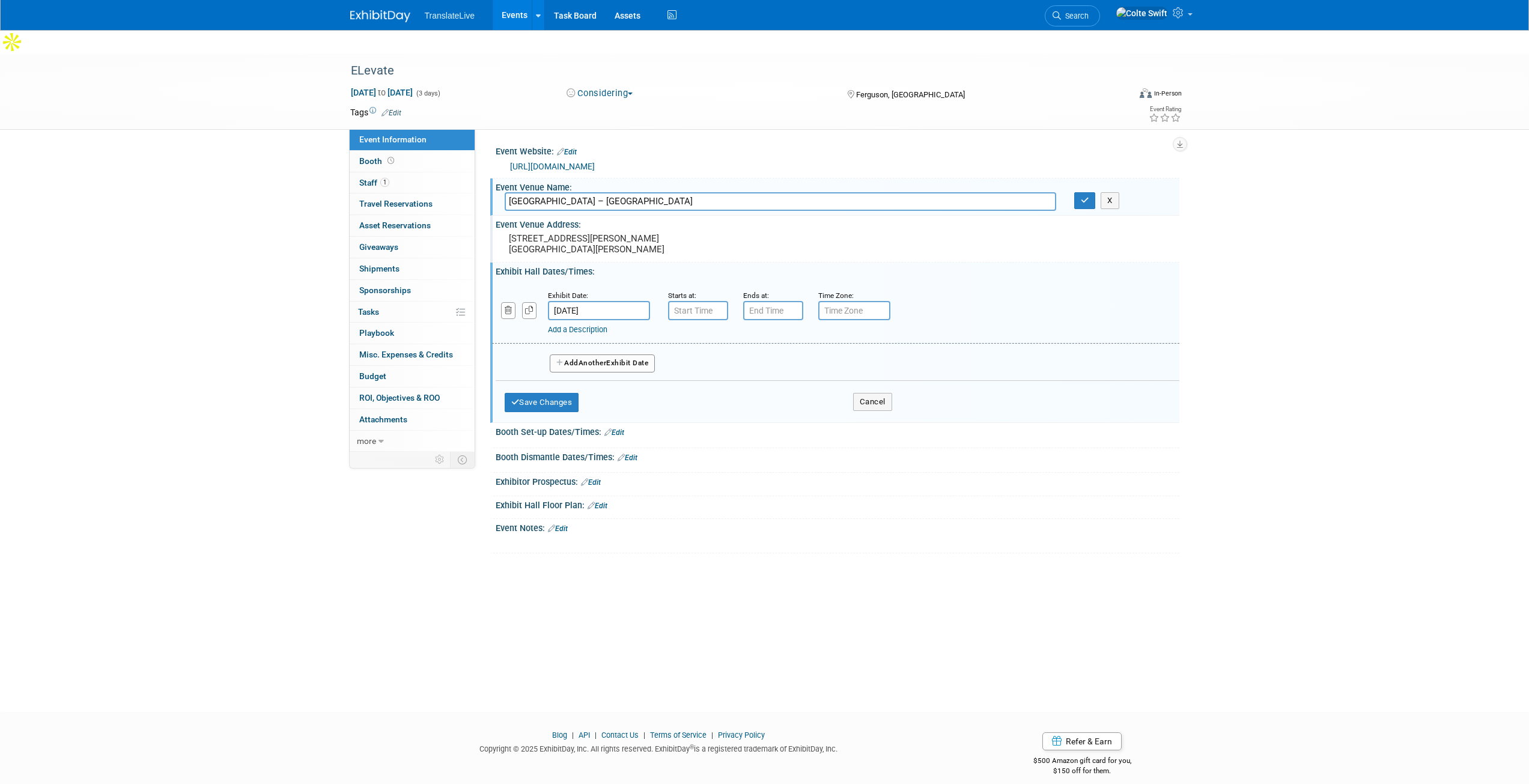
click at [588, 359] on span "Another" at bounding box center [593, 363] width 28 height 8
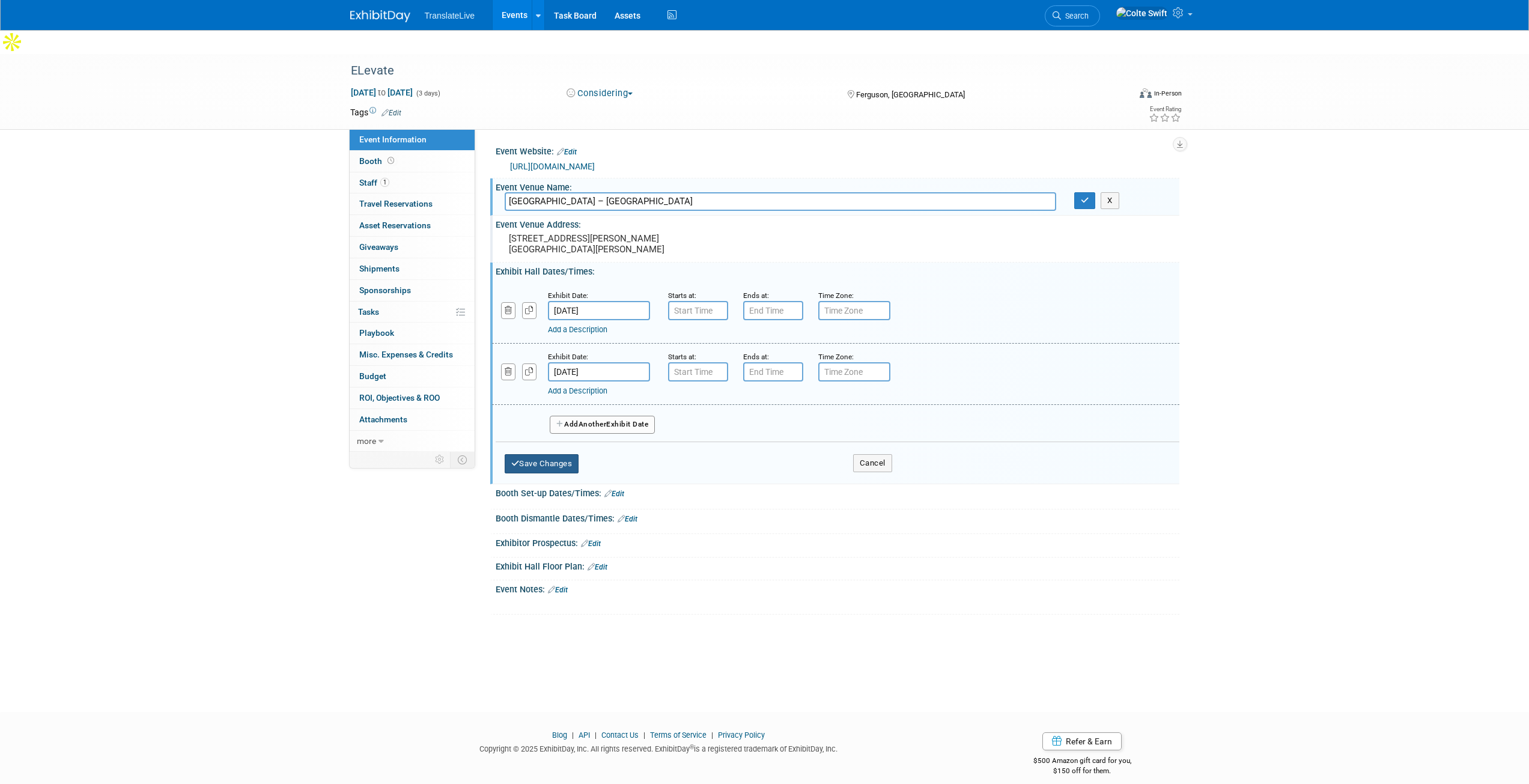
click at [561, 454] on button "Save Changes" at bounding box center [542, 464] width 74 height 19
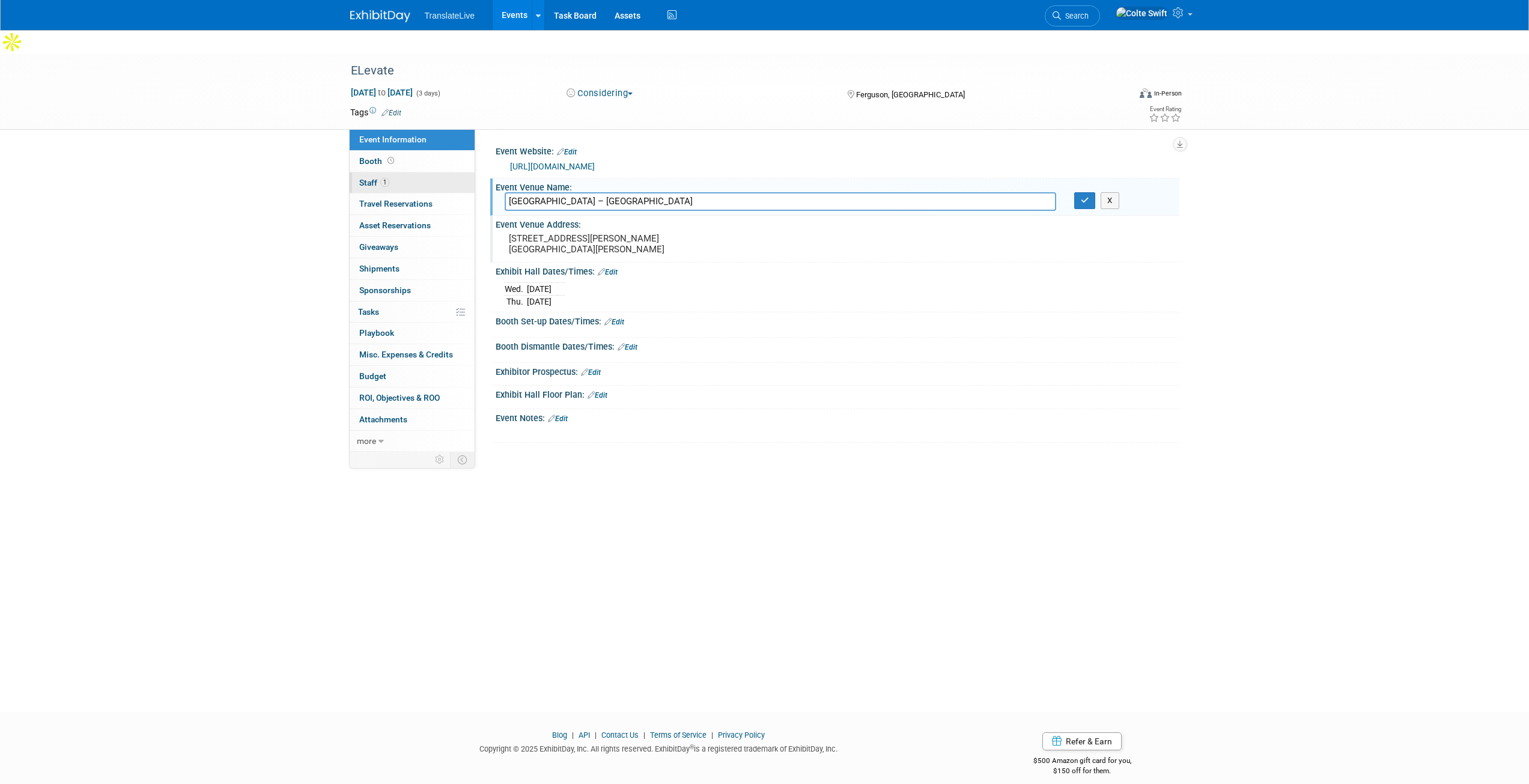
click at [410, 173] on link "1 Staff 1" at bounding box center [413, 183] width 125 height 21
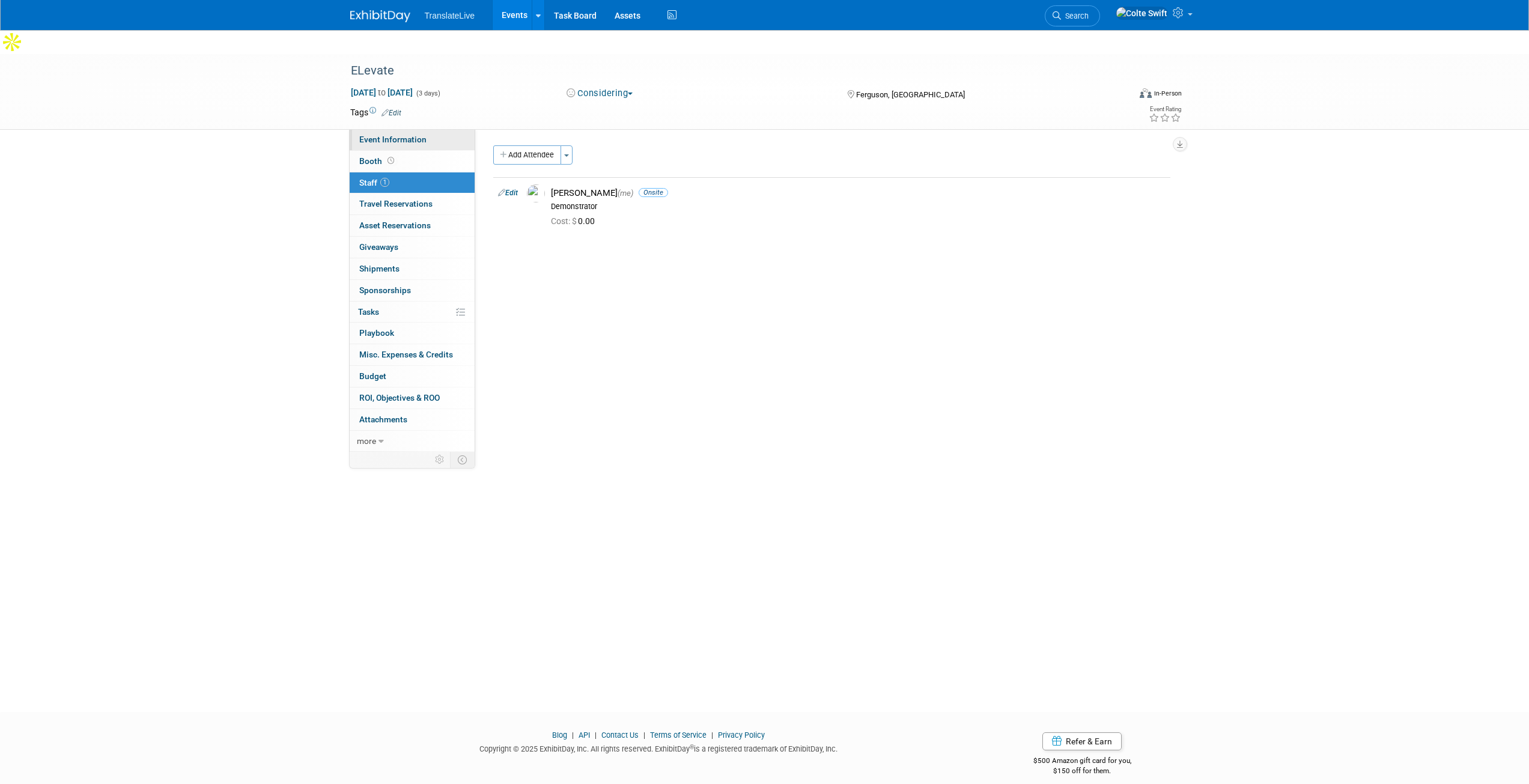
click at [408, 135] on span "Event Information" at bounding box center [392, 139] width 67 height 10
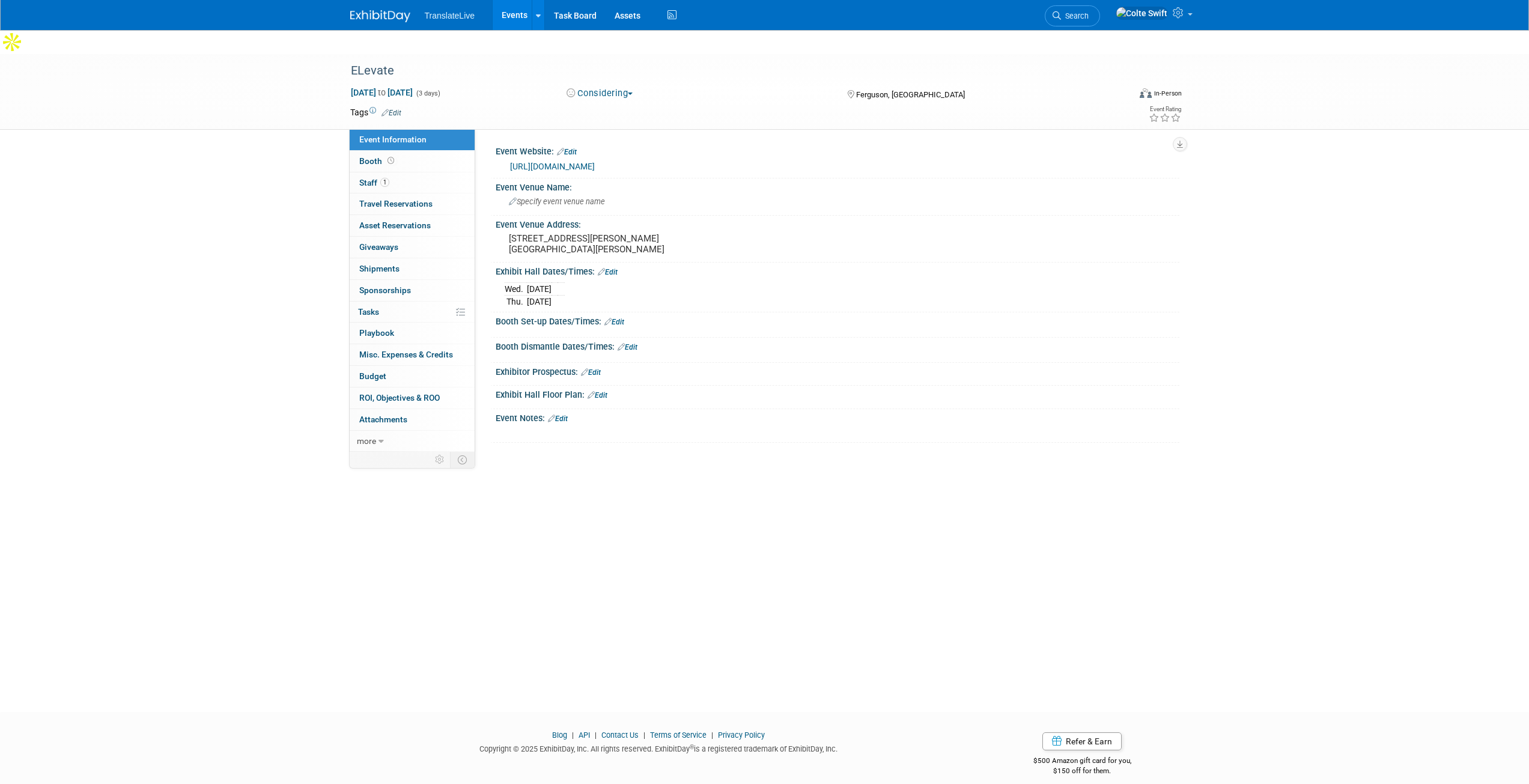
click at [566, 415] on link "Edit" at bounding box center [558, 418] width 20 height 8
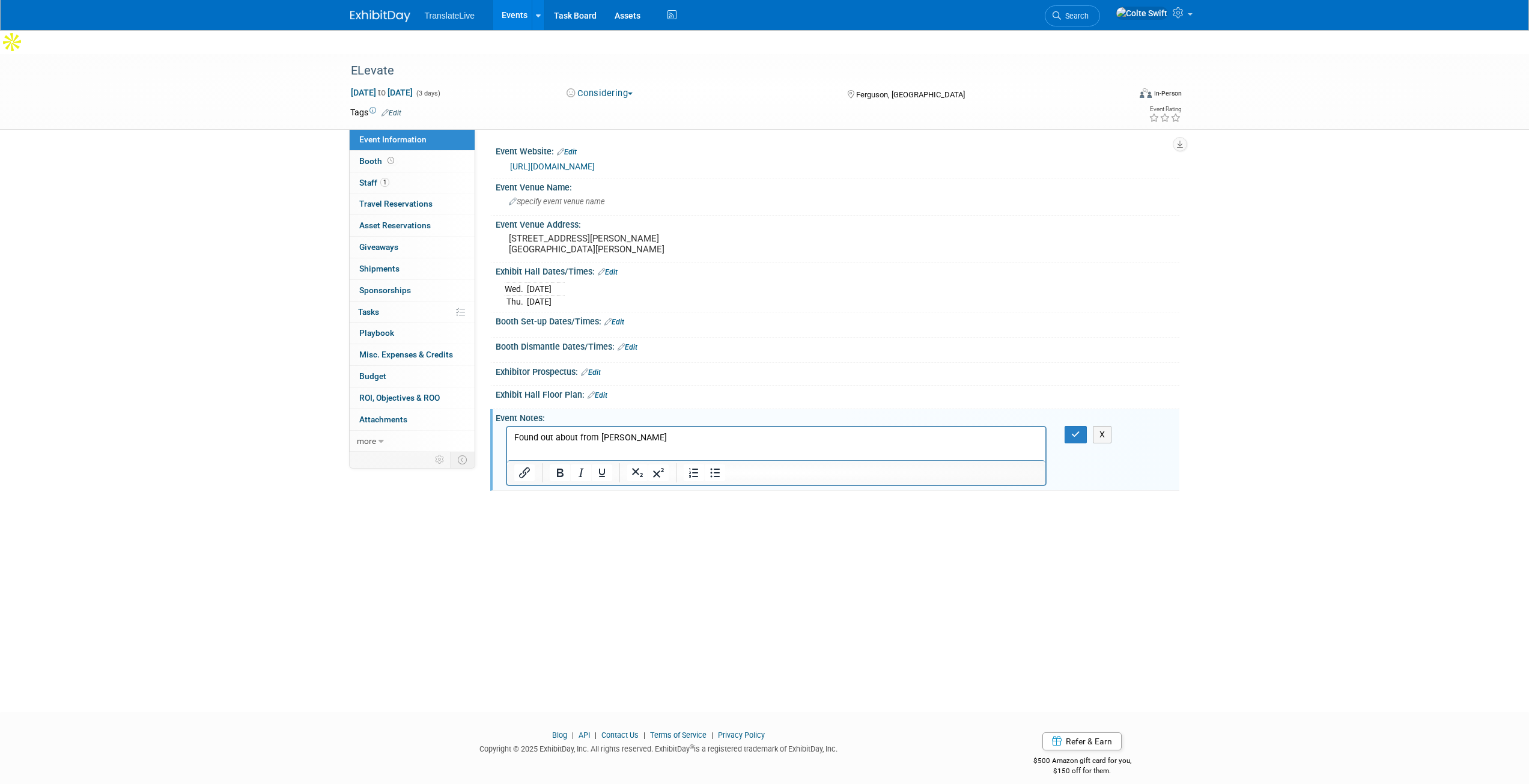
click at [605, 436] on p "Found out about from RObert Greenshaw" at bounding box center [776, 438] width 525 height 12
click at [749, 444] on html "Found out about from Robert Greenshaw" at bounding box center [776, 436] width 539 height 17
click at [748, 440] on p "Found out about from Robert Greenshaw" at bounding box center [776, 438] width 525 height 12
click at [1074, 430] on icon "button" at bounding box center [1075, 434] width 9 height 8
